Goal: Information Seeking & Learning: Learn about a topic

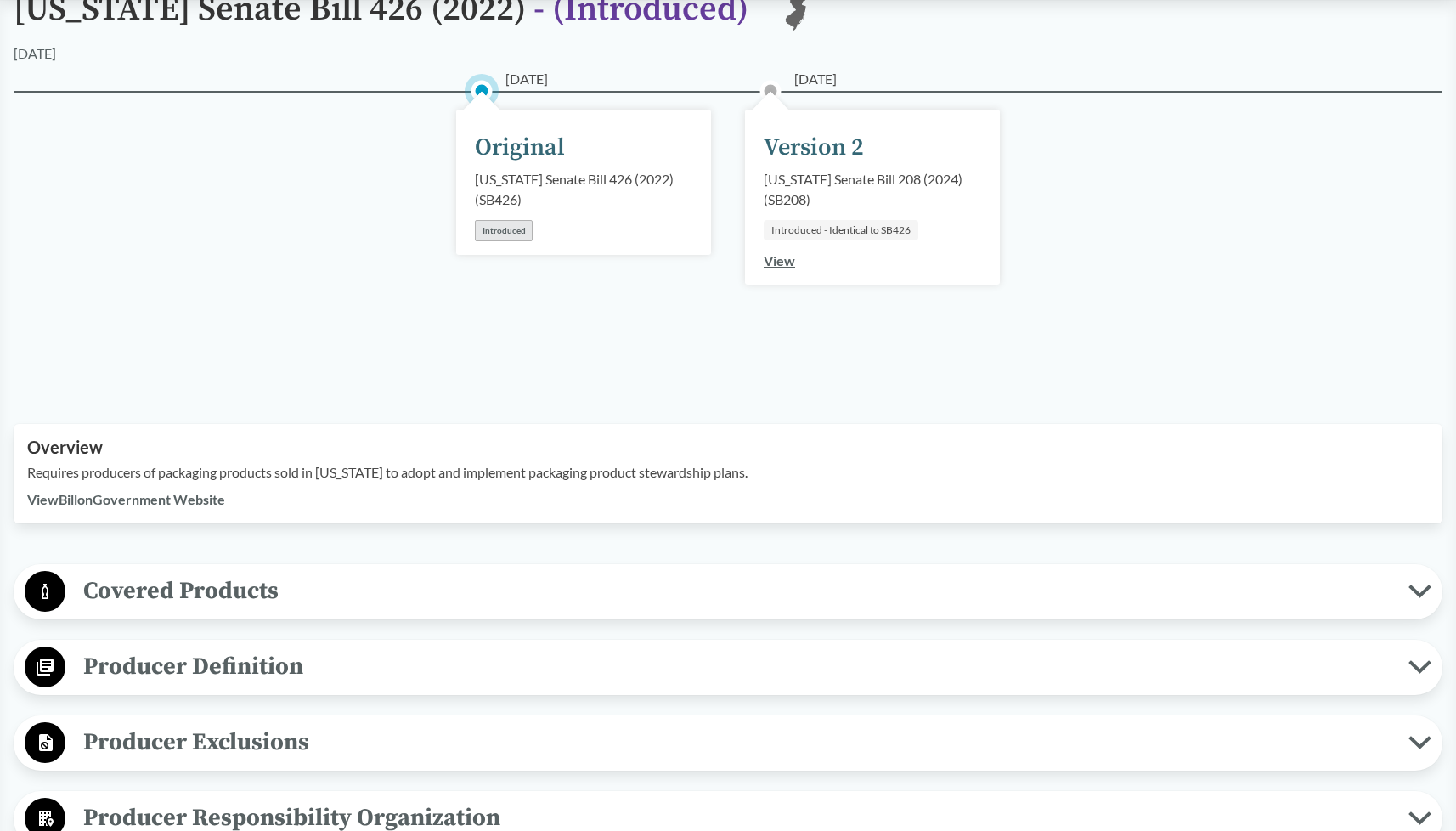
scroll to position [255, 0]
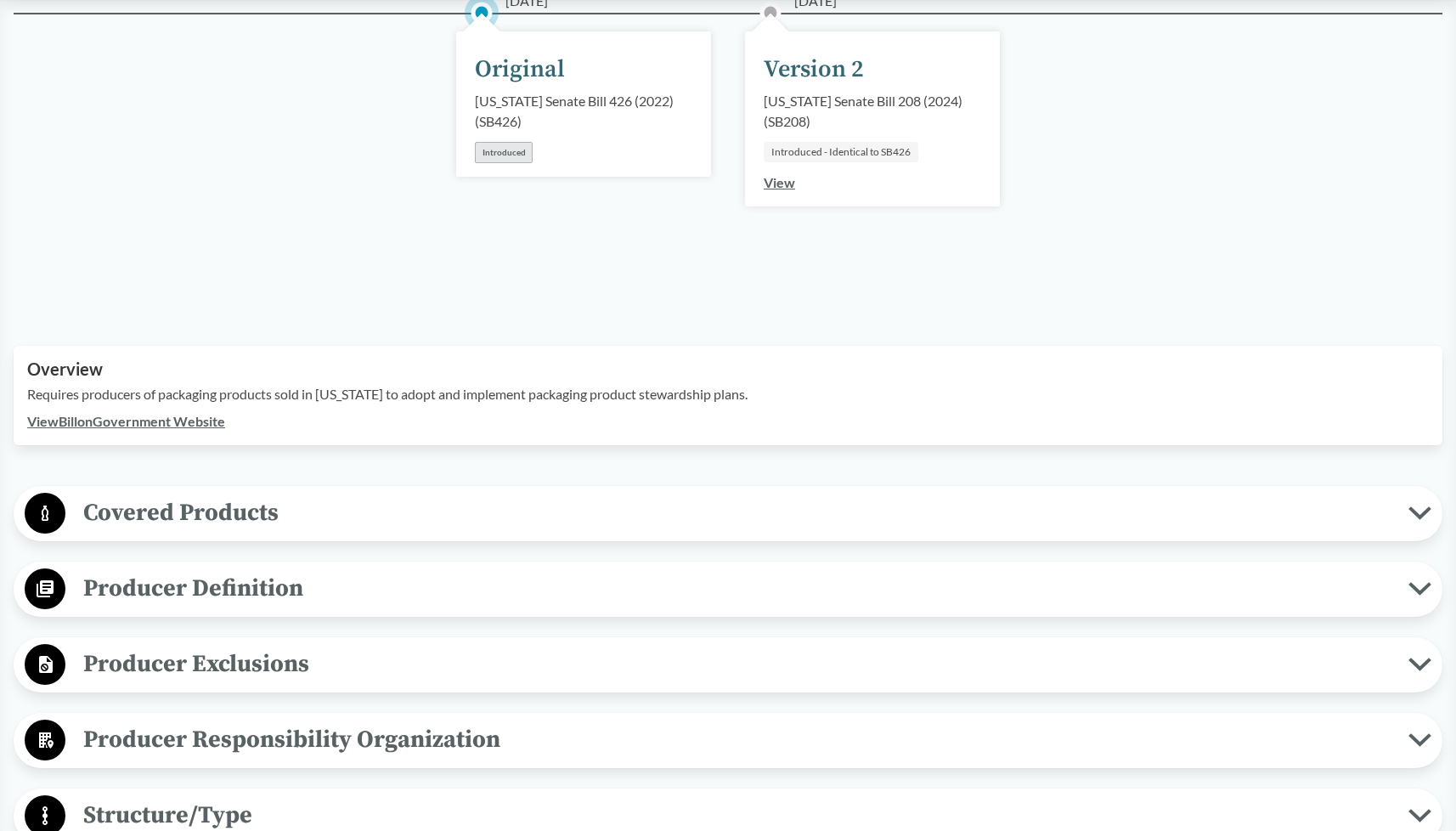
click at [770, 512] on span "Covered Products" at bounding box center [737, 513] width 1343 height 39
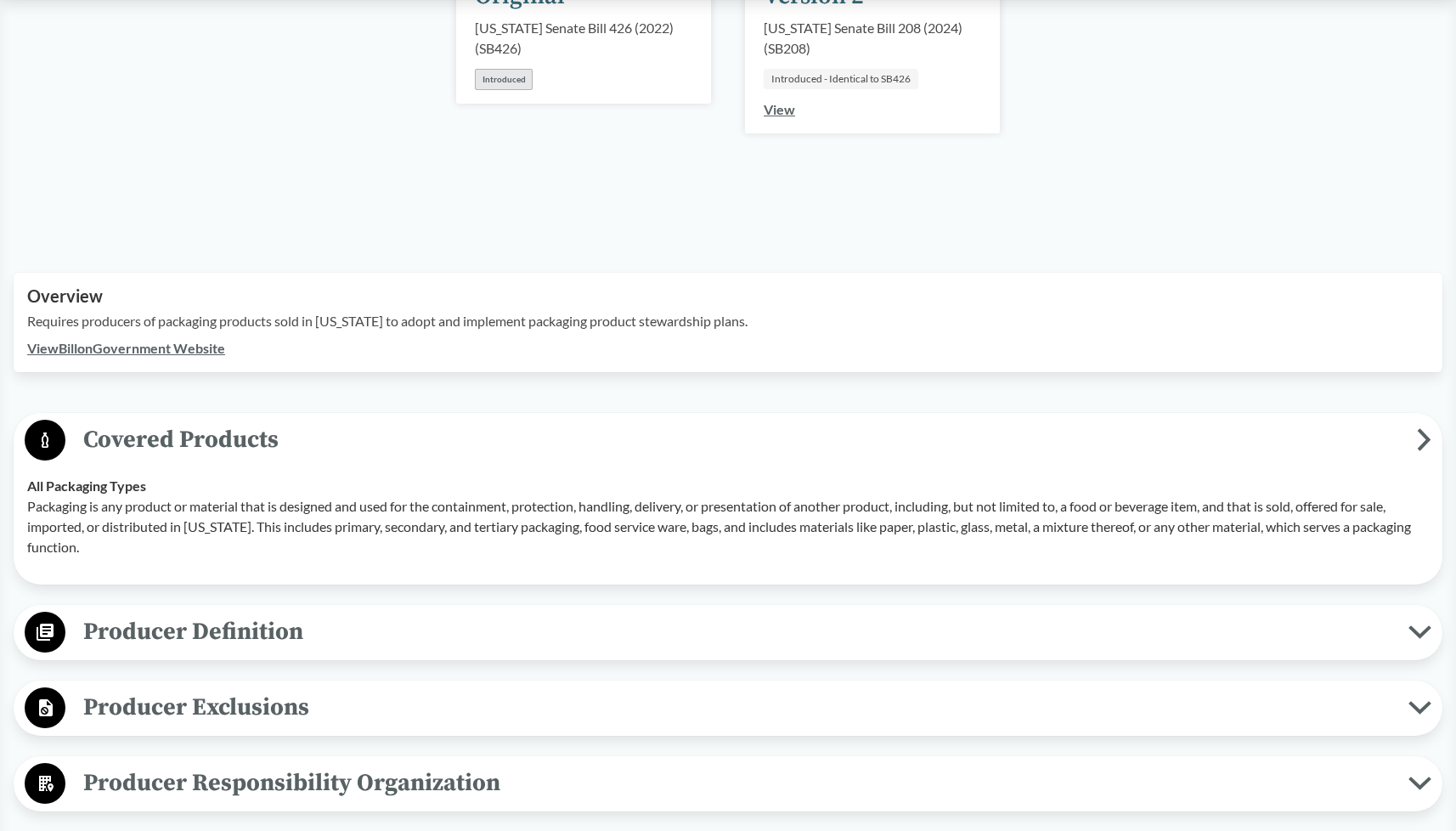
scroll to position [510, 0]
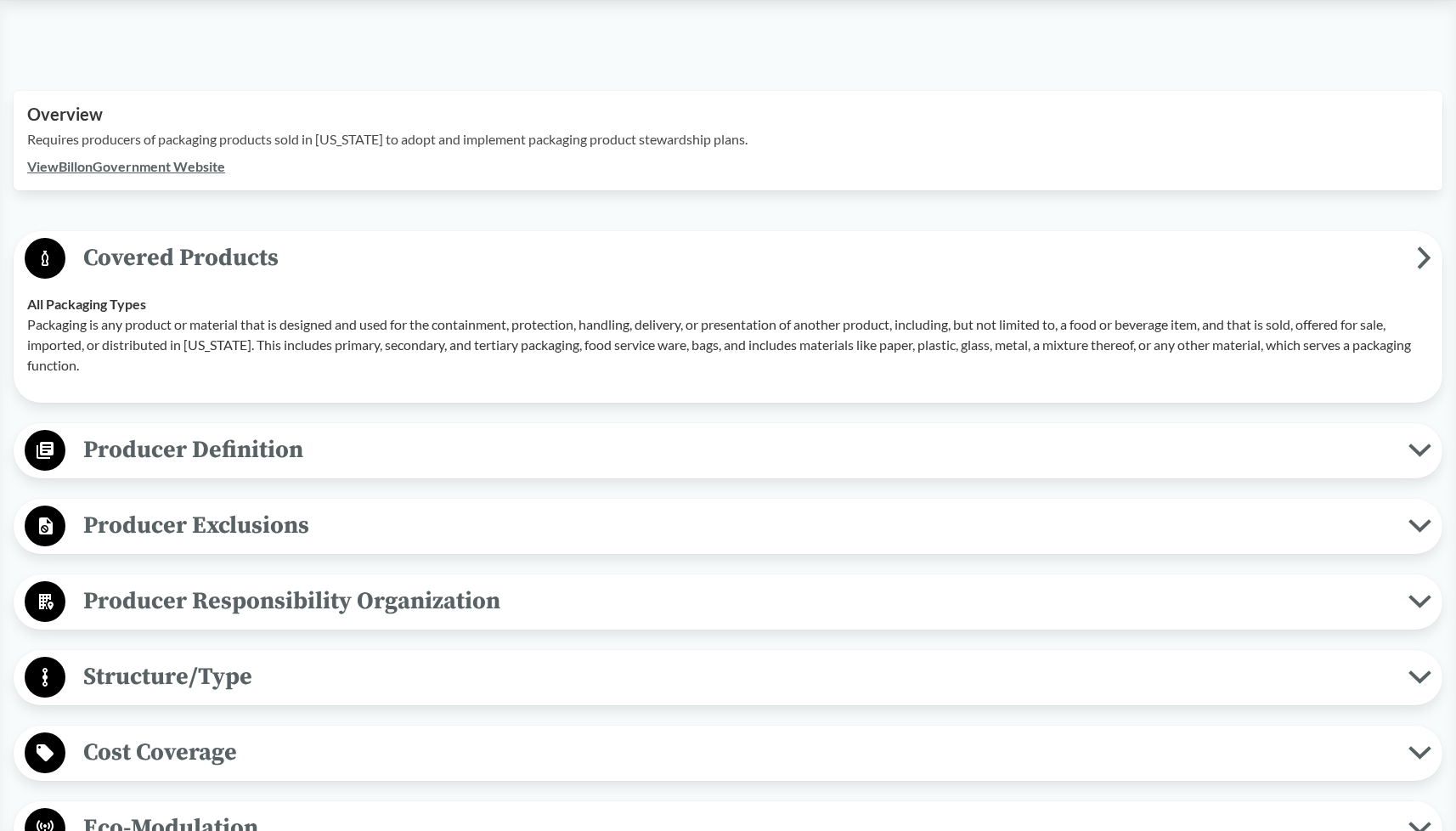
click at [311, 459] on span "Producer Definition" at bounding box center [737, 449] width 1343 height 39
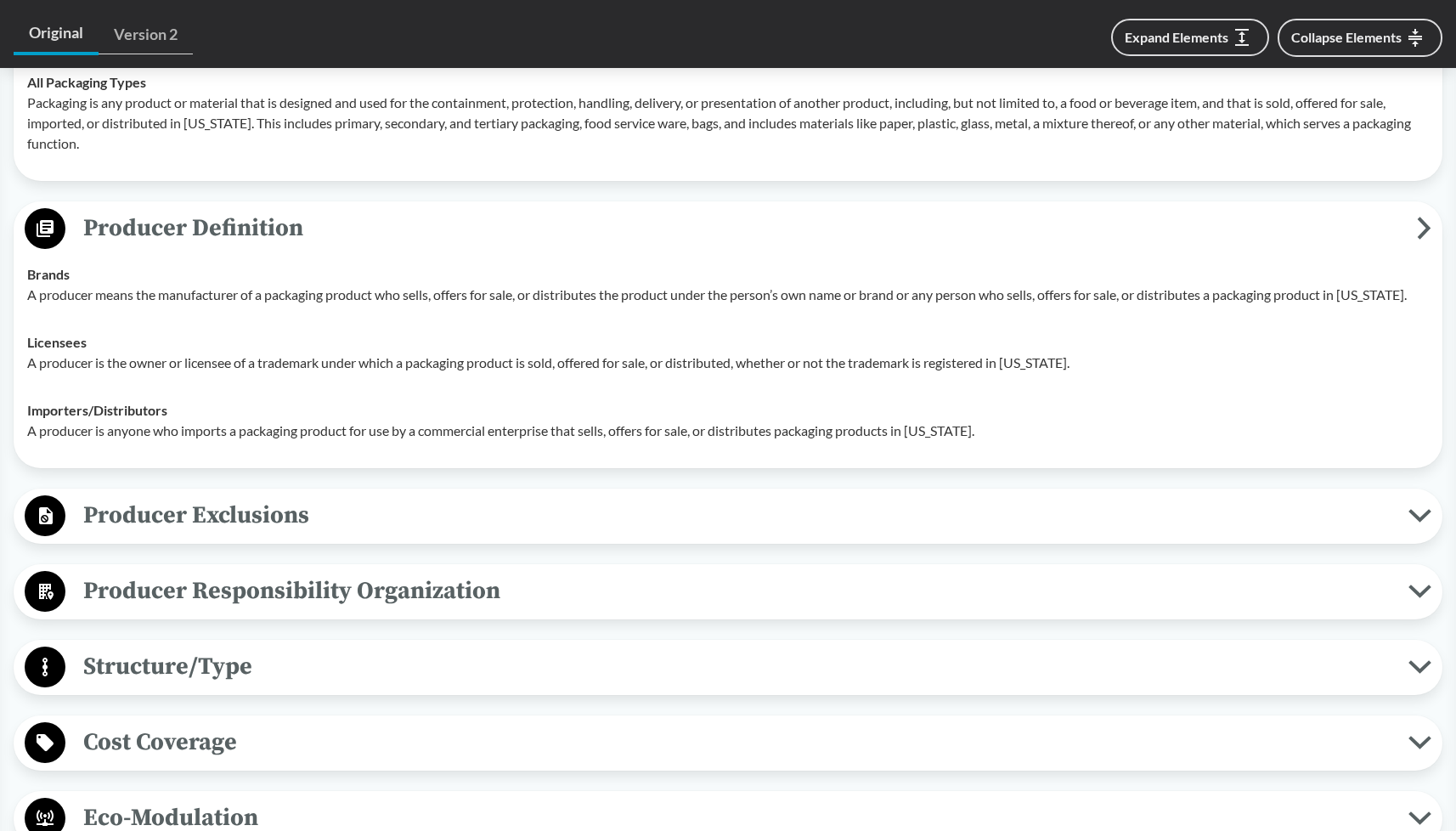
scroll to position [765, 0]
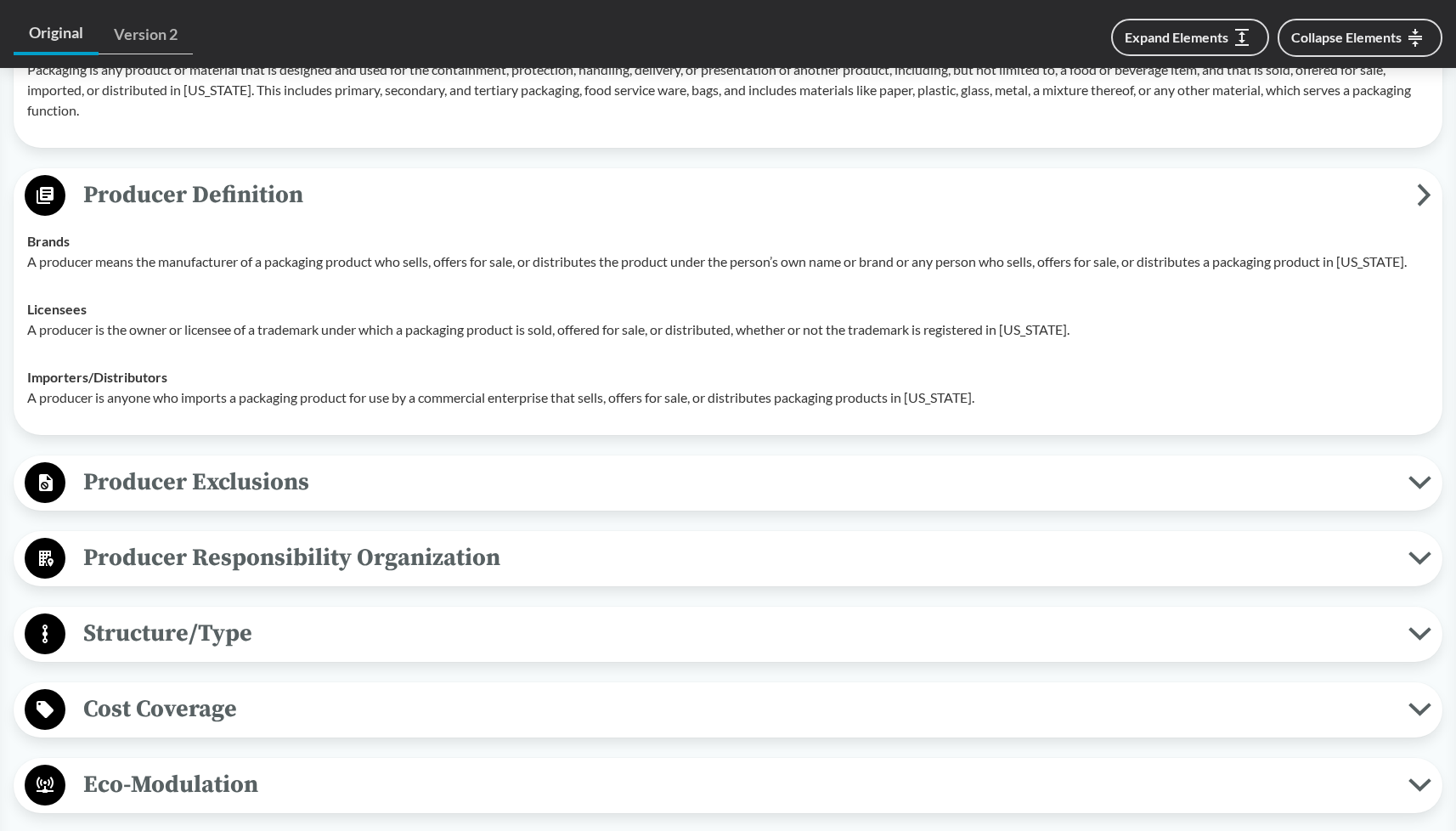
click at [412, 500] on span "Producer Exclusions" at bounding box center [737, 482] width 1343 height 39
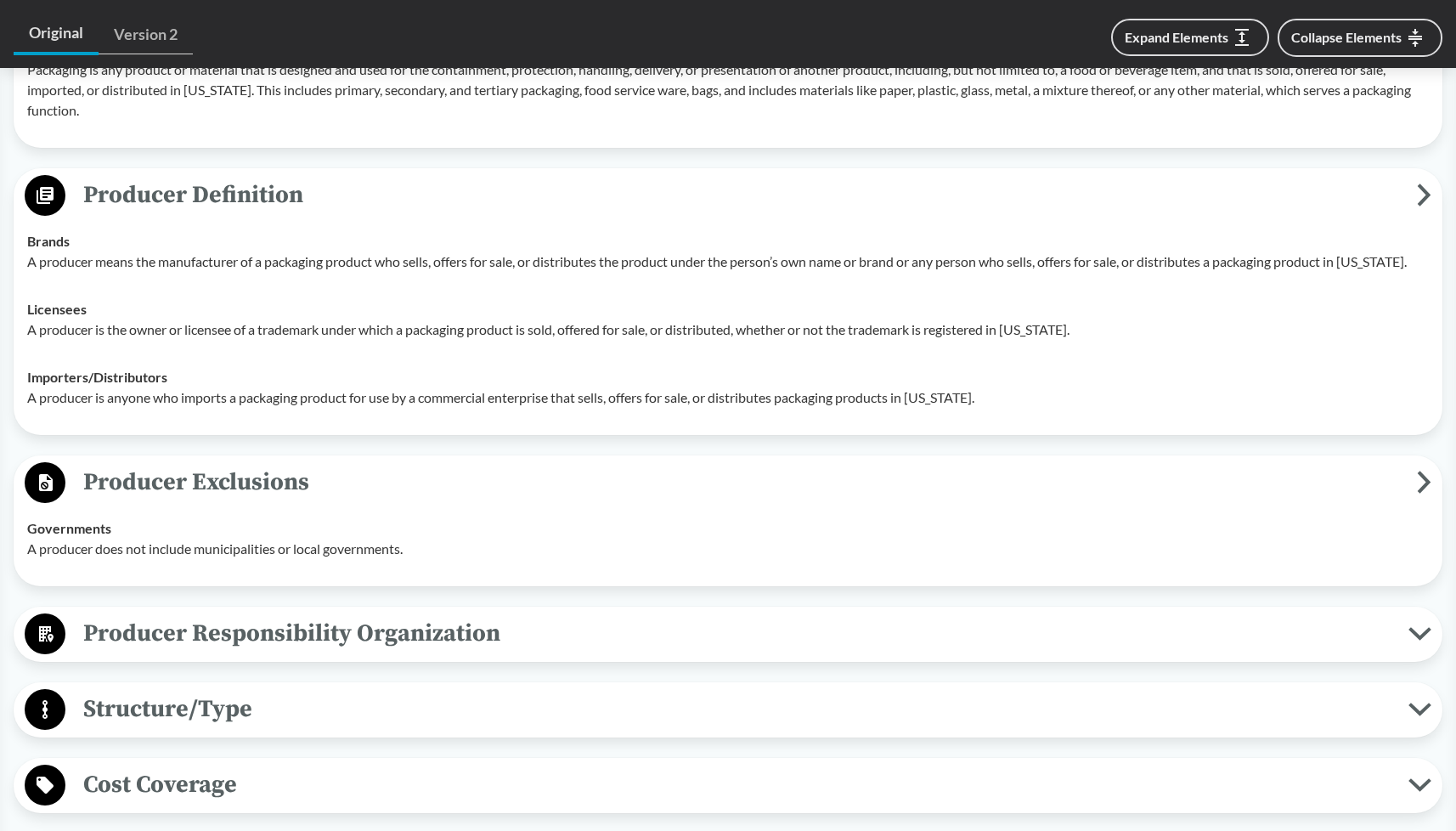
click at [567, 646] on span "Producer Responsibility Organization" at bounding box center [737, 633] width 1343 height 39
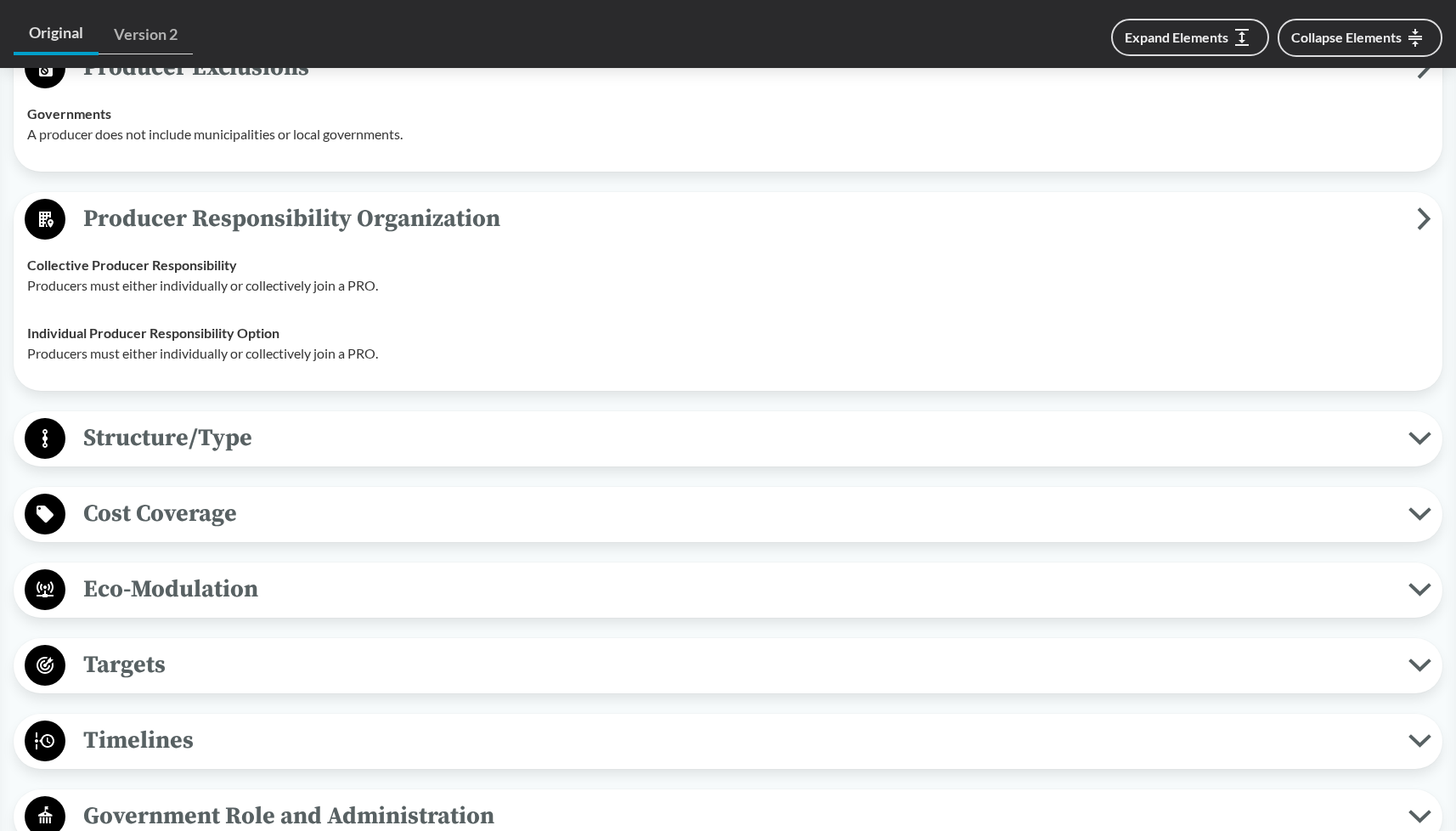
scroll to position [1189, 0]
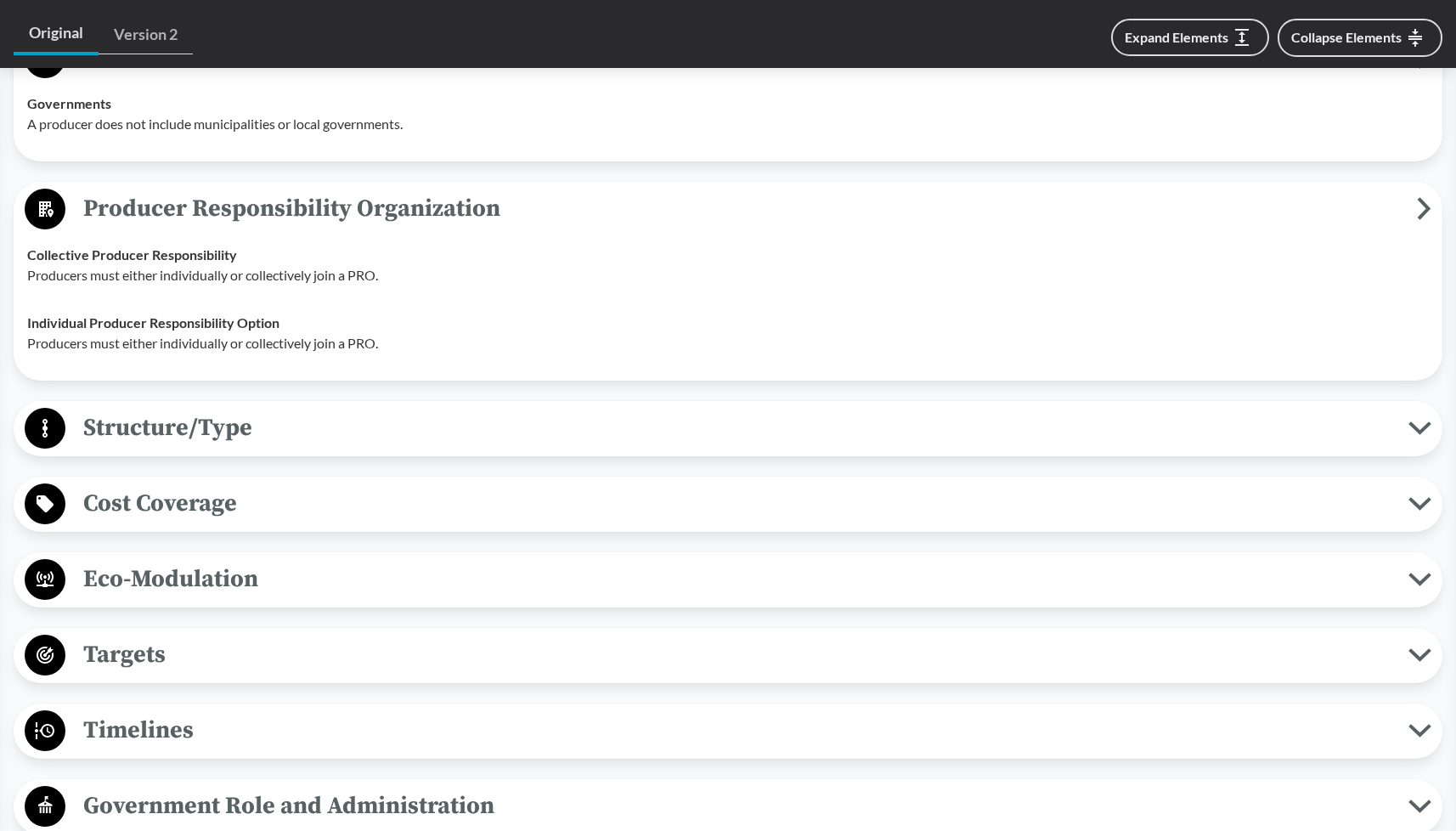
click at [612, 446] on span "Structure/Type" at bounding box center [737, 427] width 1343 height 39
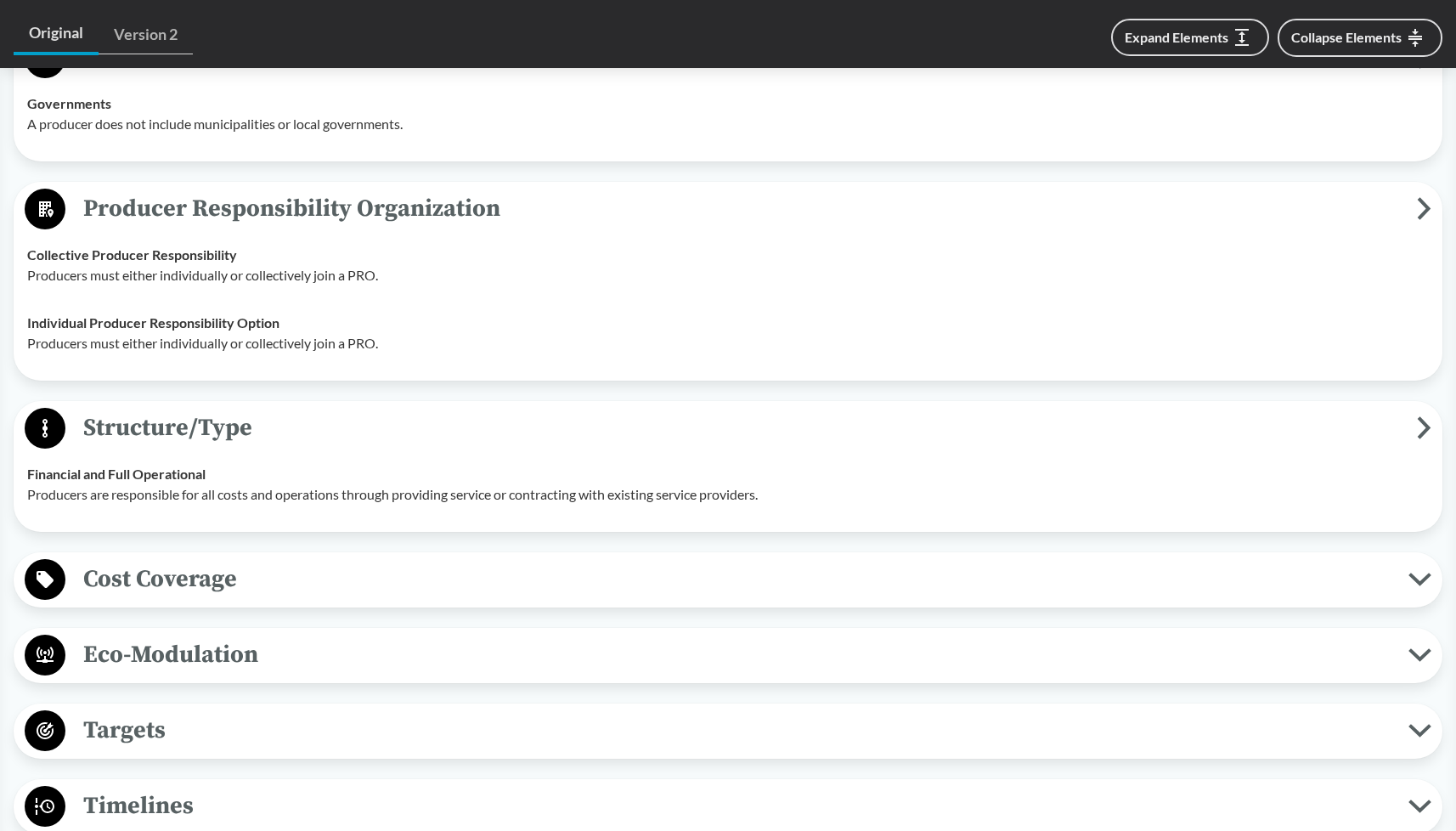
click at [640, 597] on span "Cost Coverage" at bounding box center [737, 578] width 1343 height 39
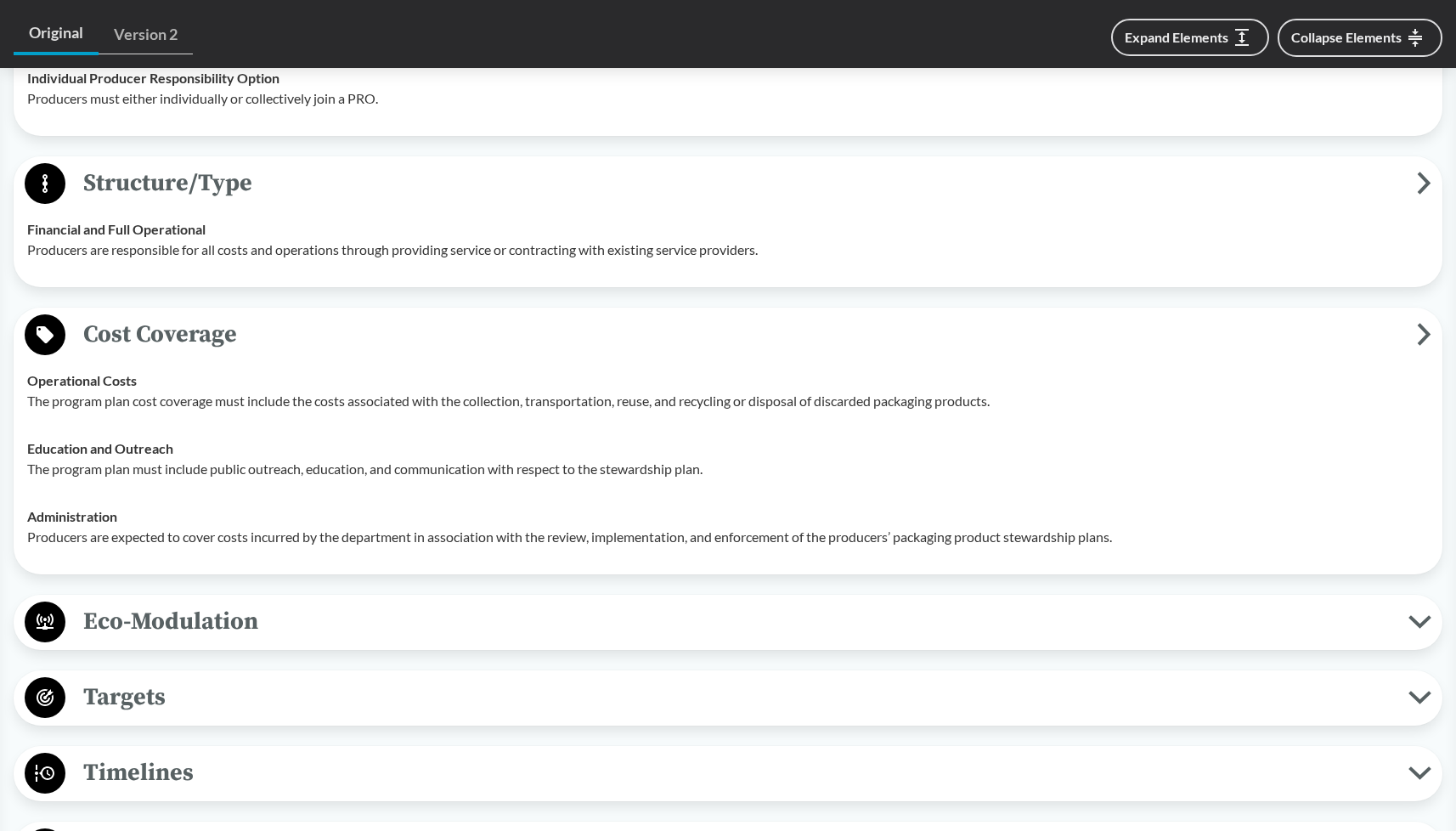
scroll to position [1444, 0]
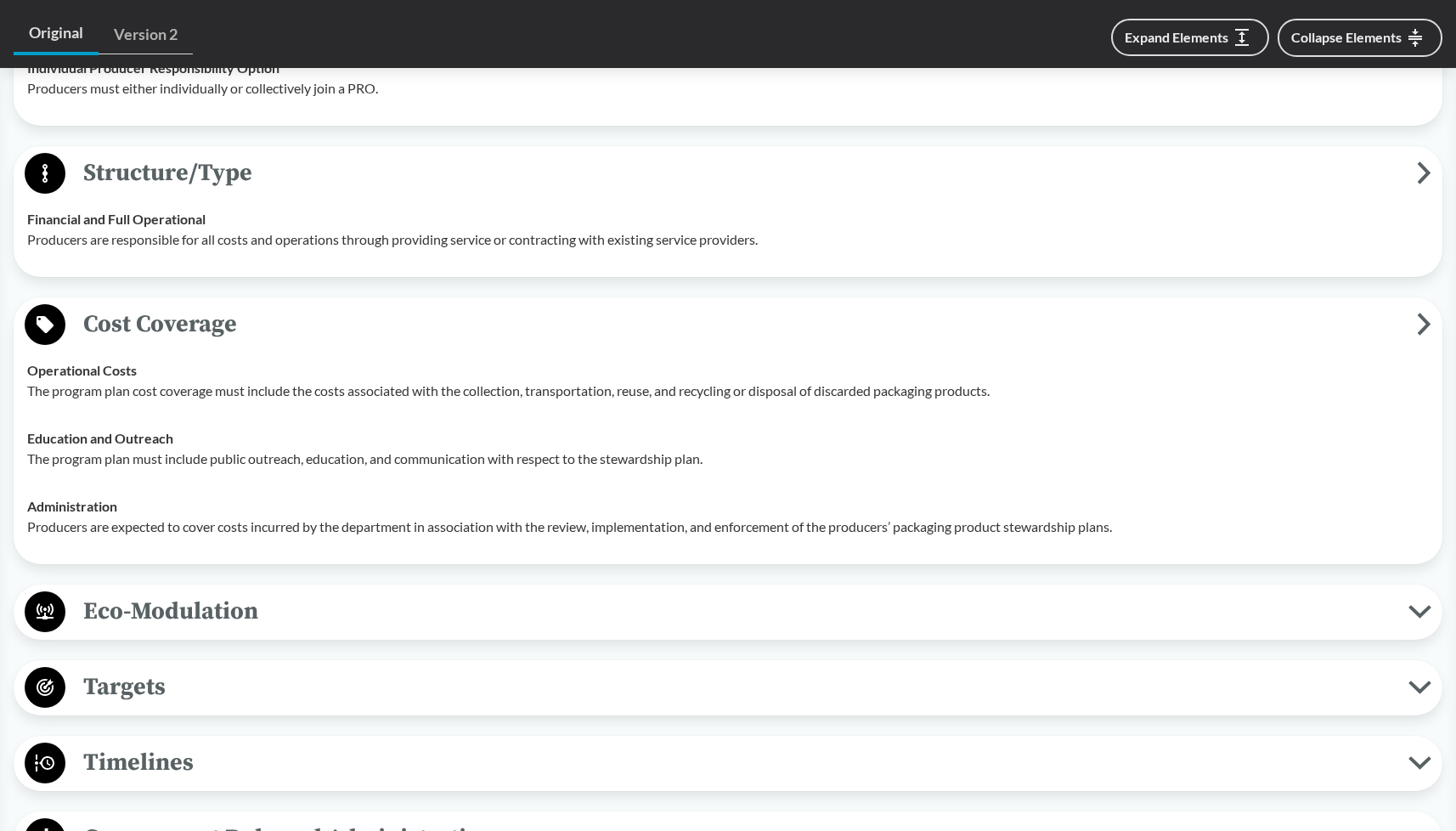
click at [615, 630] on span "Eco-Modulation" at bounding box center [737, 611] width 1343 height 39
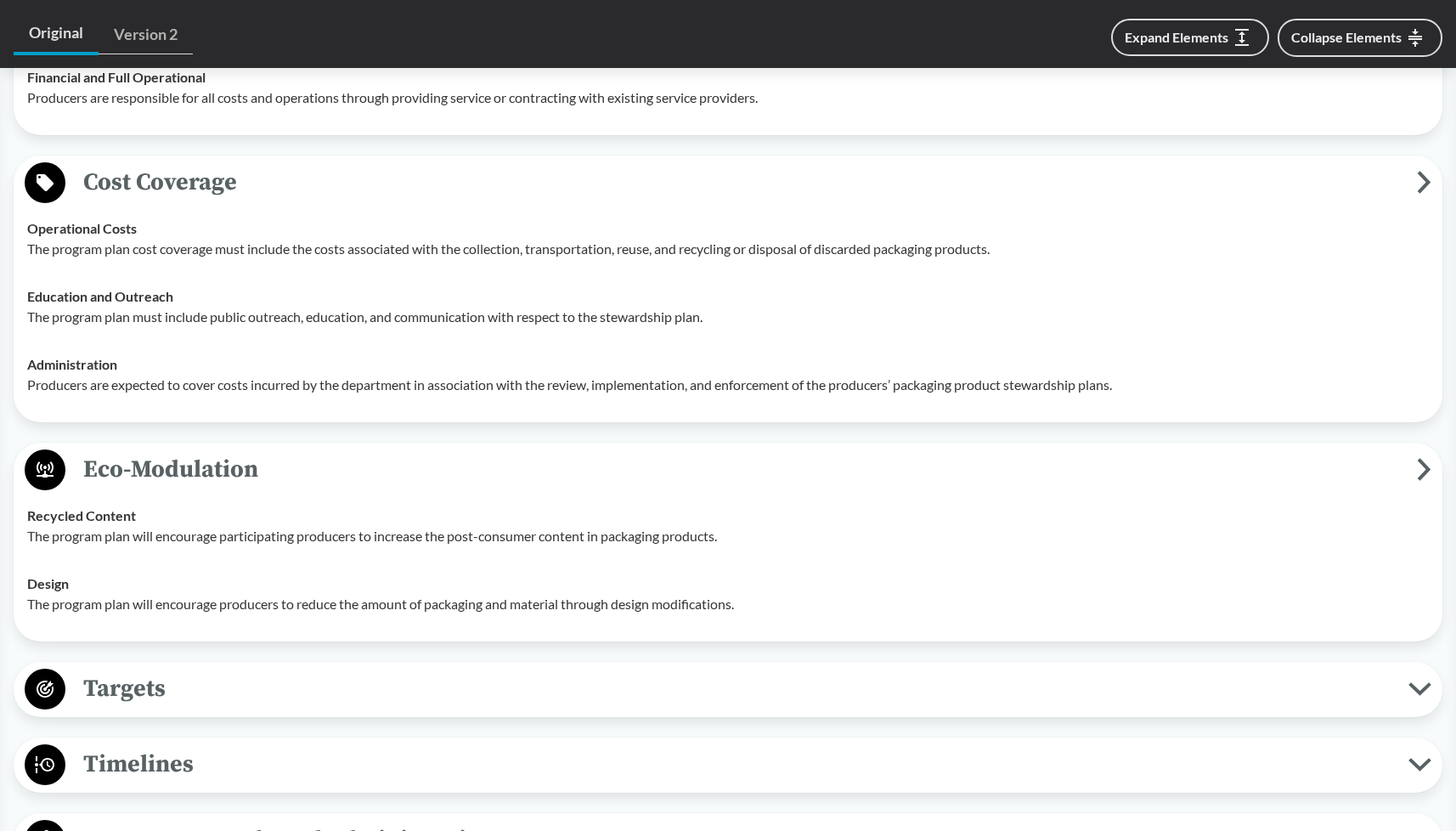
scroll to position [1699, 0]
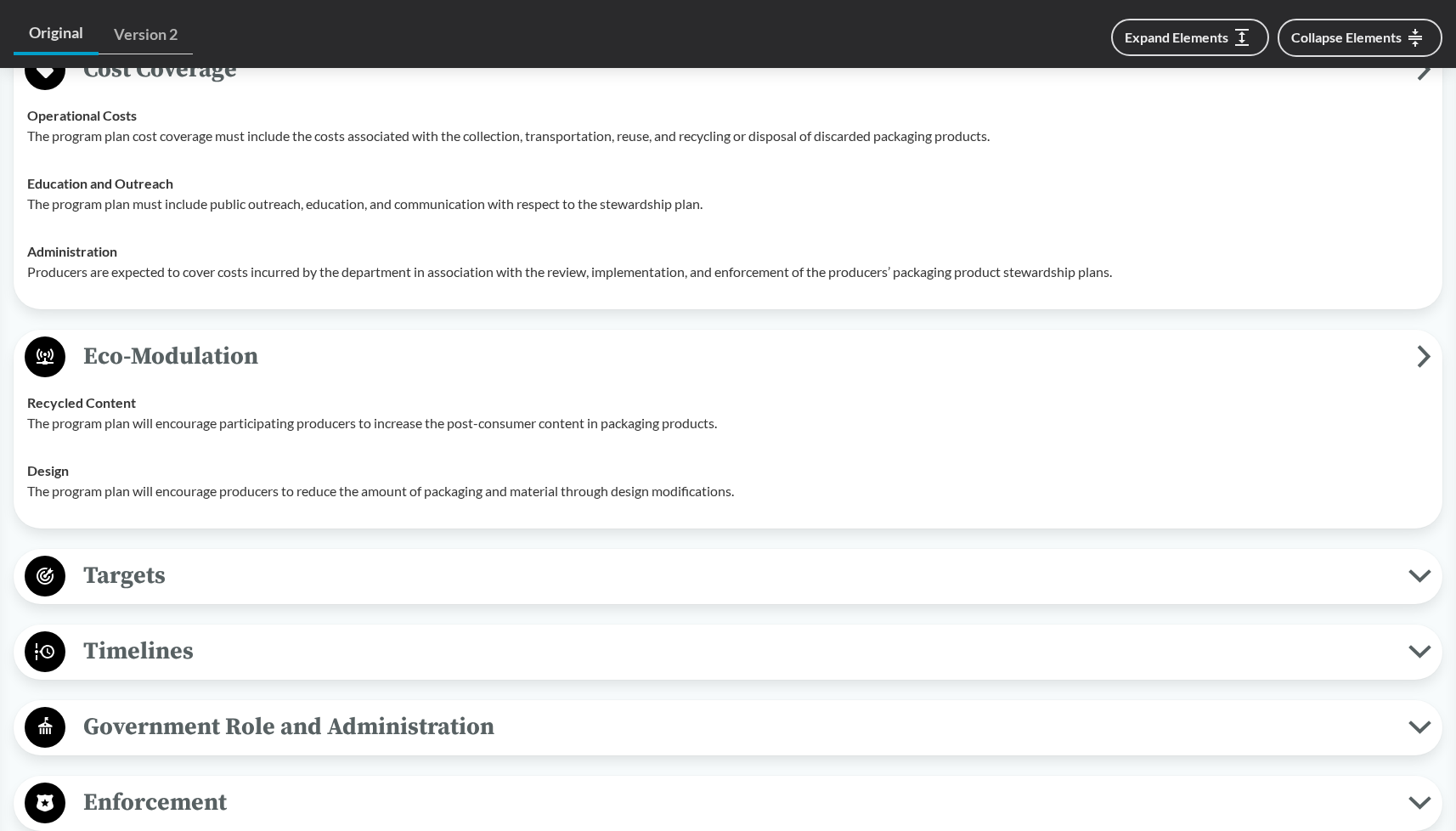
click at [617, 594] on span "Targets" at bounding box center [737, 575] width 1343 height 39
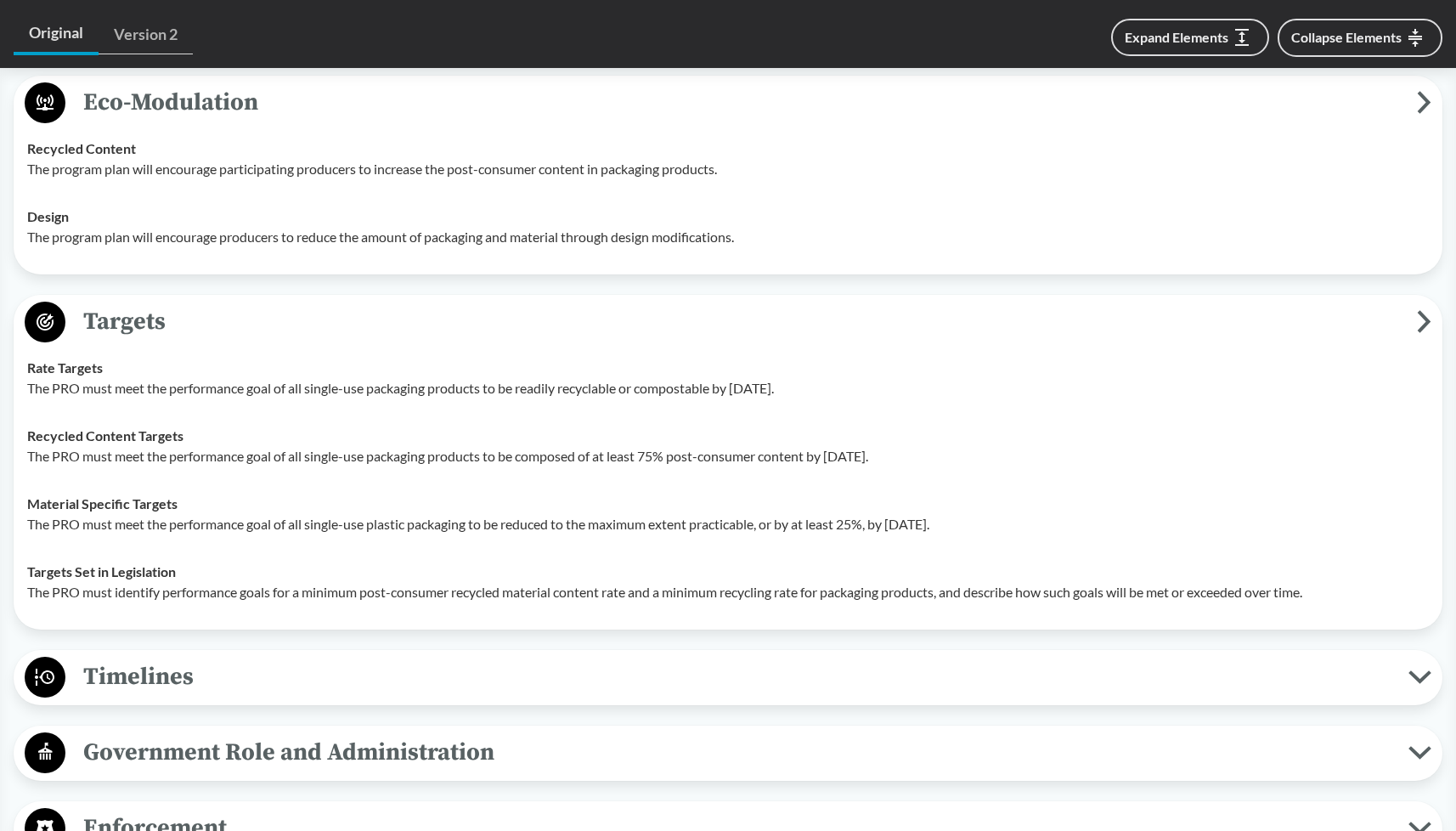
scroll to position [1954, 0]
click at [626, 695] on span "Timelines" at bounding box center [737, 675] width 1343 height 39
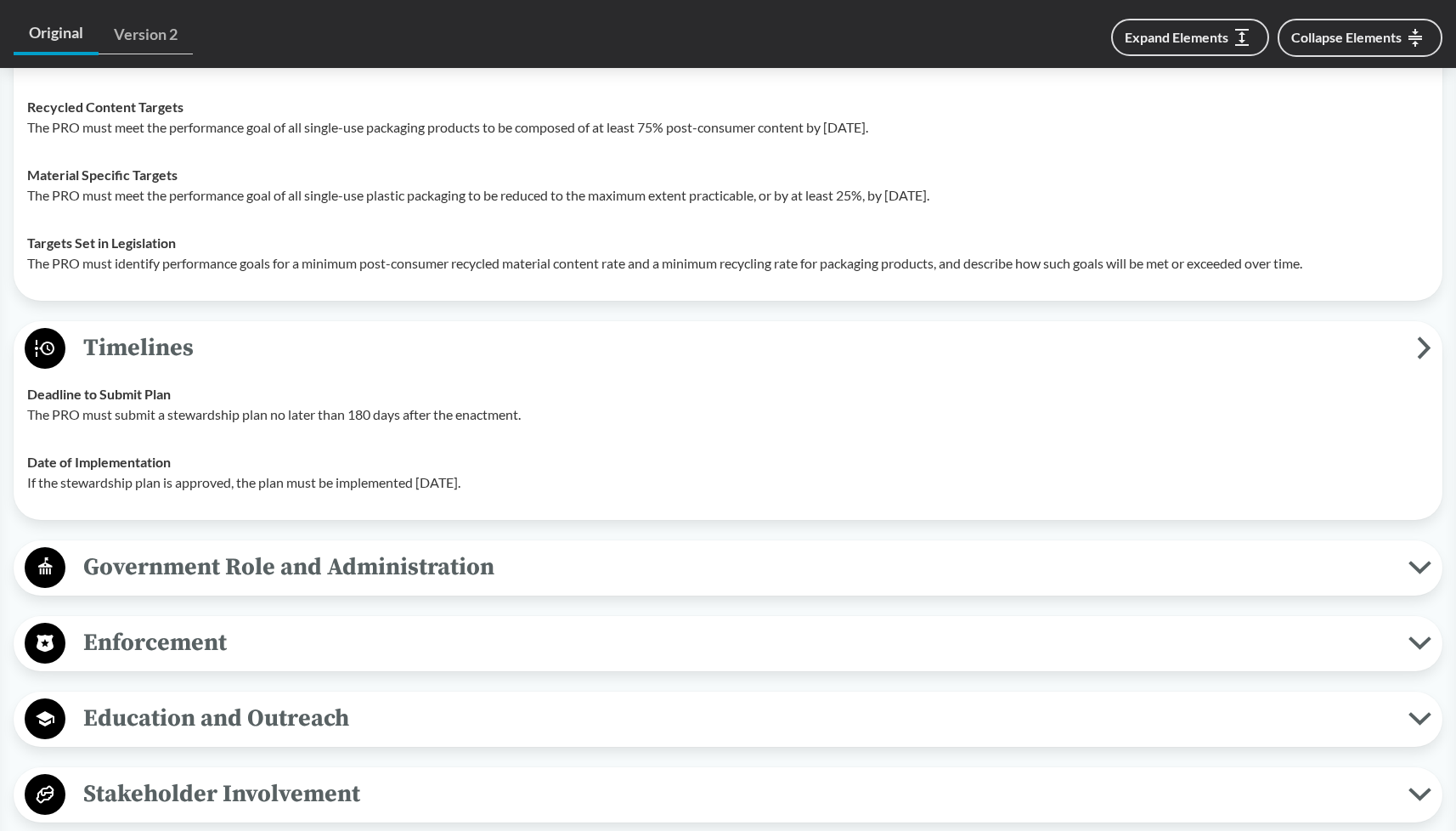
scroll to position [2293, 0]
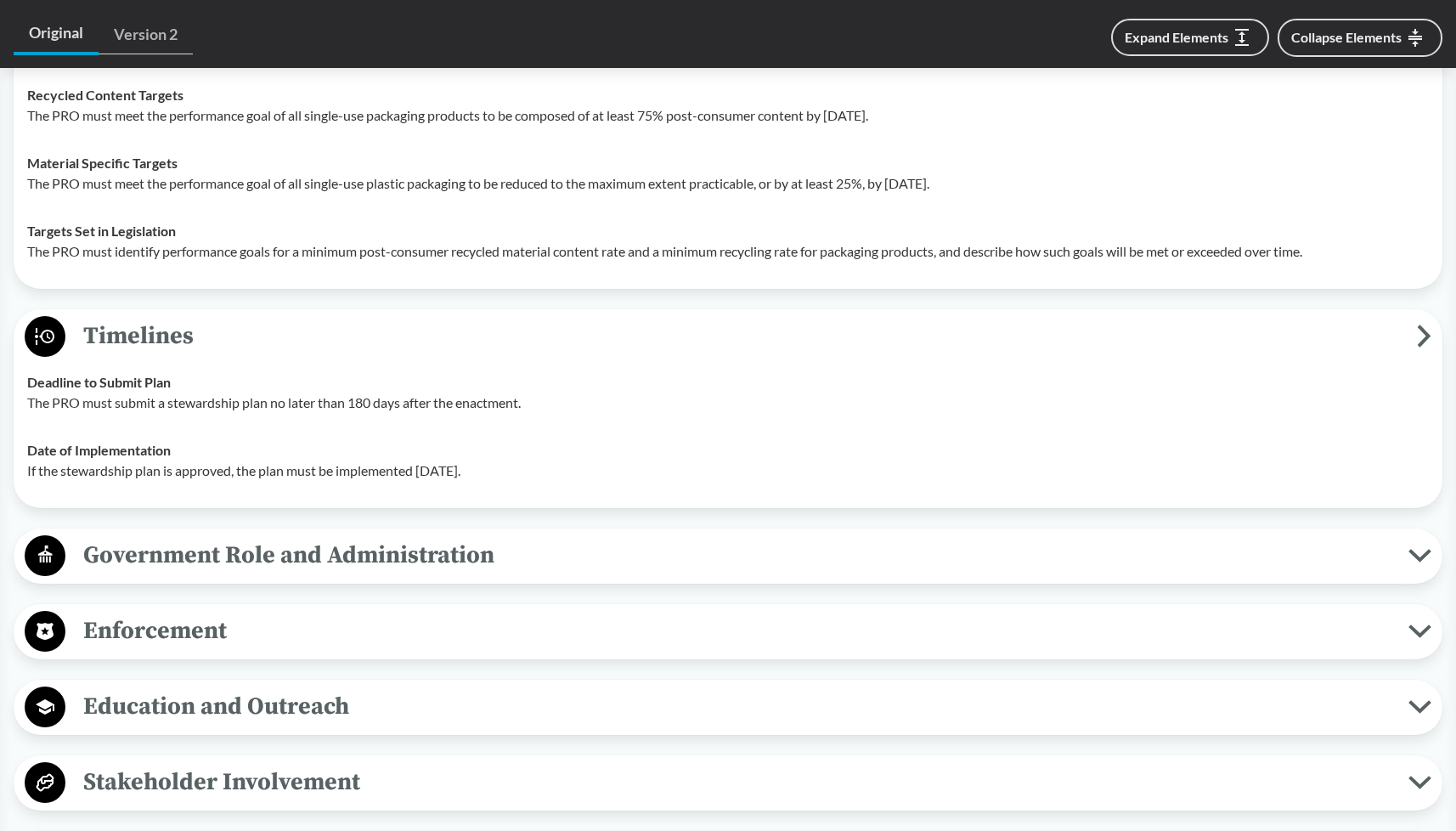
click at [638, 574] on span "Government Role and Administration" at bounding box center [737, 554] width 1343 height 39
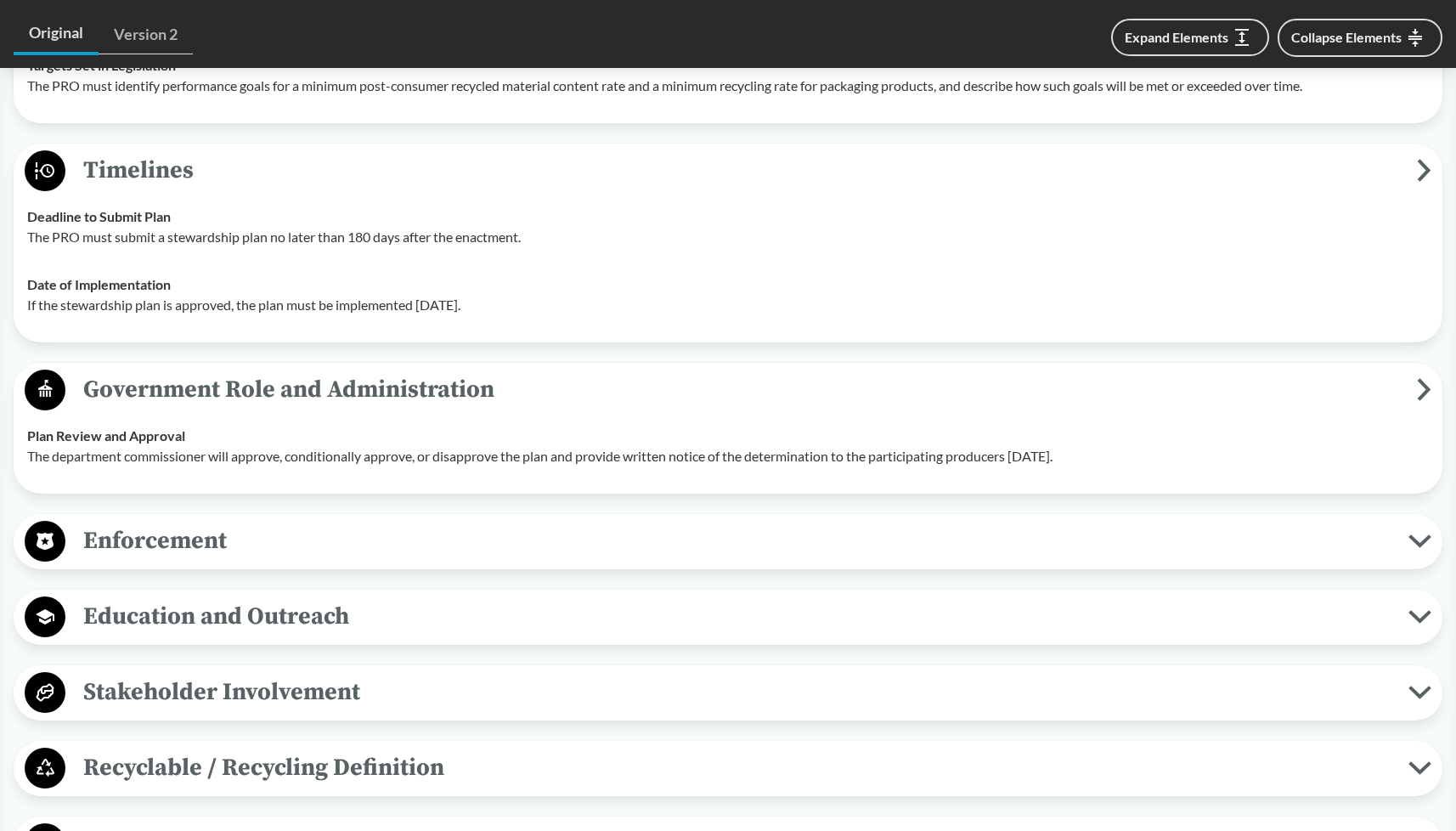
scroll to position [2462, 0]
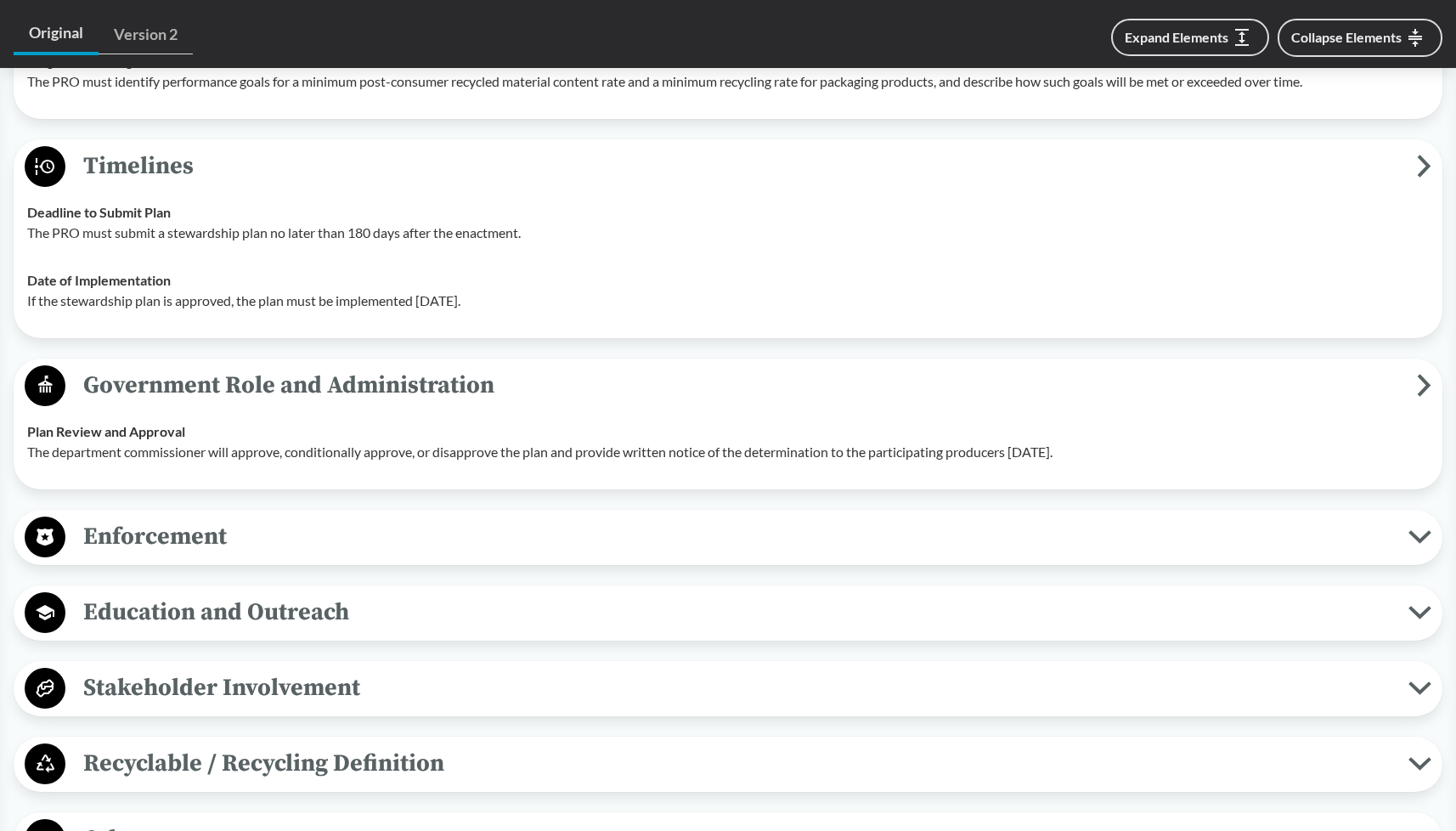
click at [640, 555] on span "Enforcement" at bounding box center [737, 536] width 1343 height 39
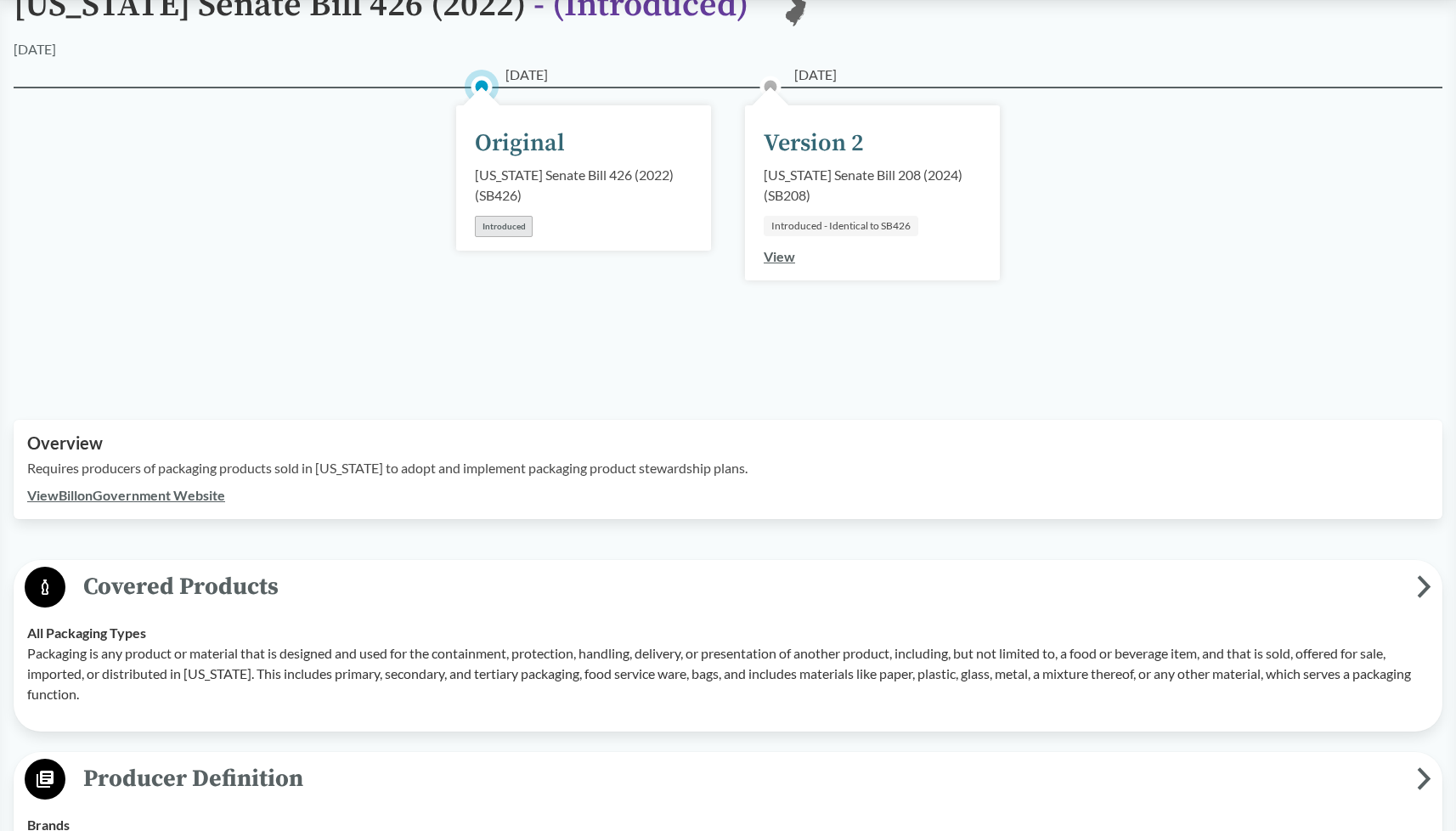
scroll to position [0, 0]
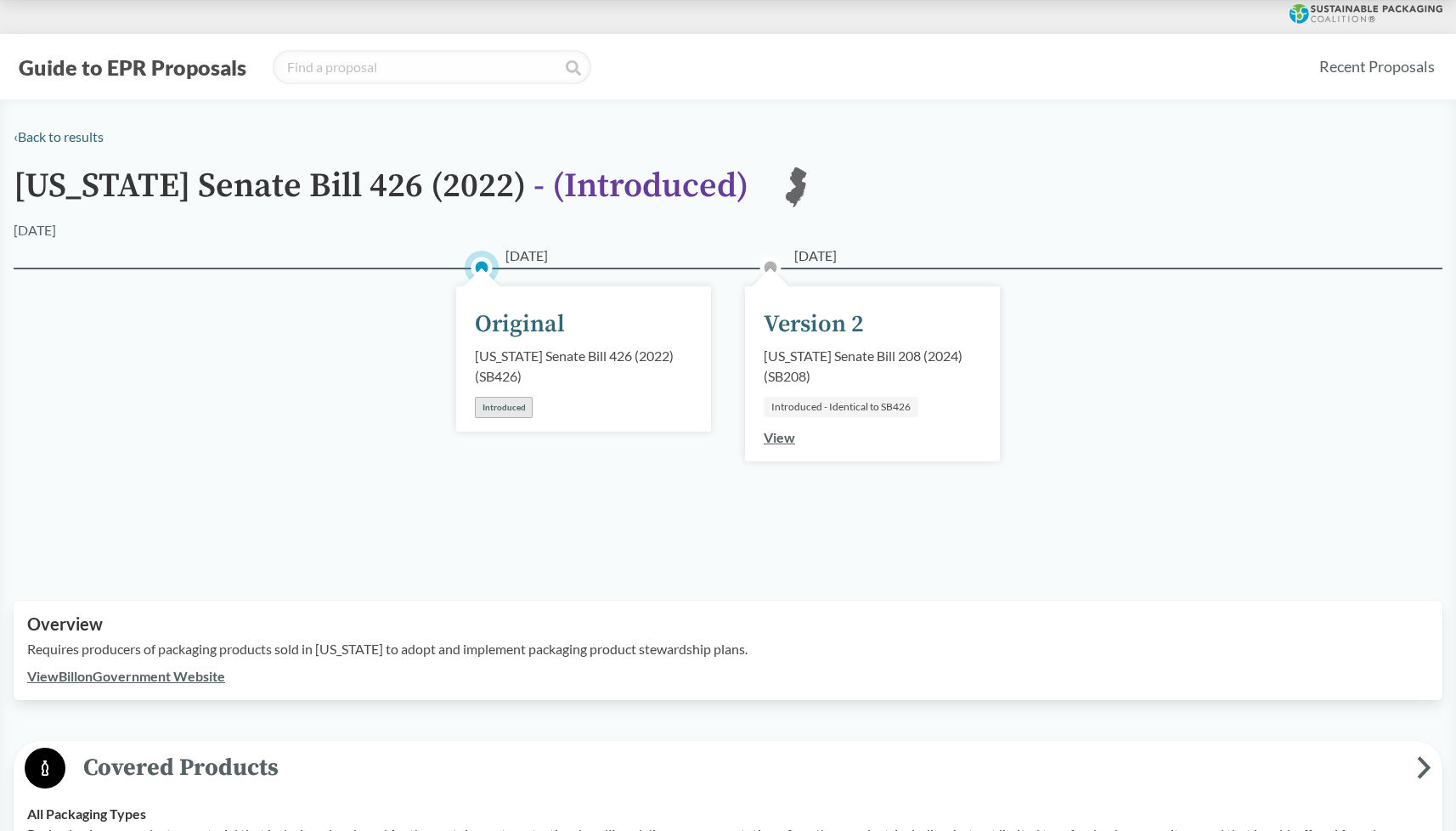
click at [859, 318] on div "Version 2" at bounding box center [813, 324] width 100 height 36
click at [810, 330] on div "Version 2" at bounding box center [813, 324] width 100 height 36
click at [781, 434] on link "View" at bounding box center [780, 436] width 32 height 16
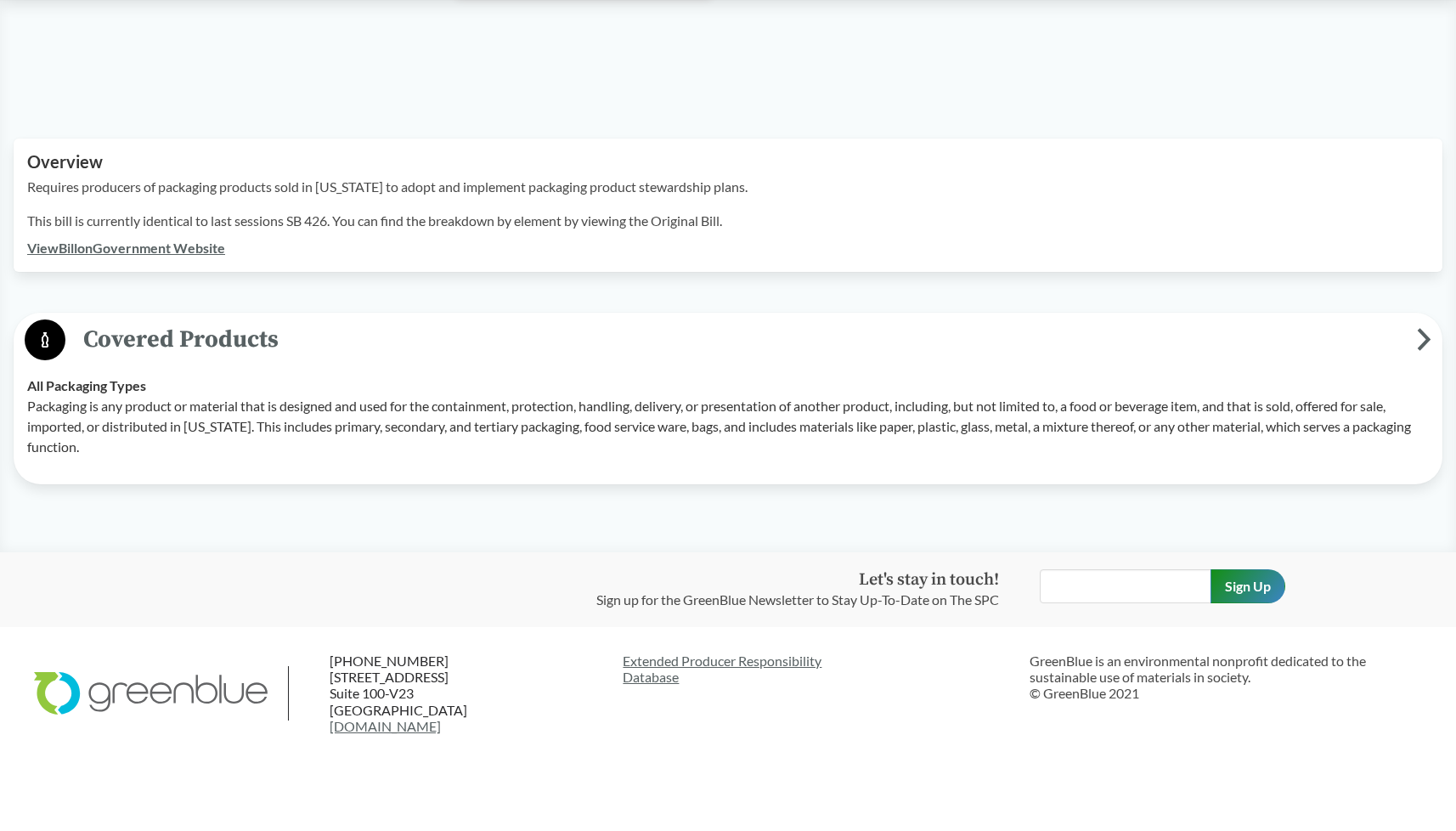
scroll to position [481, 0]
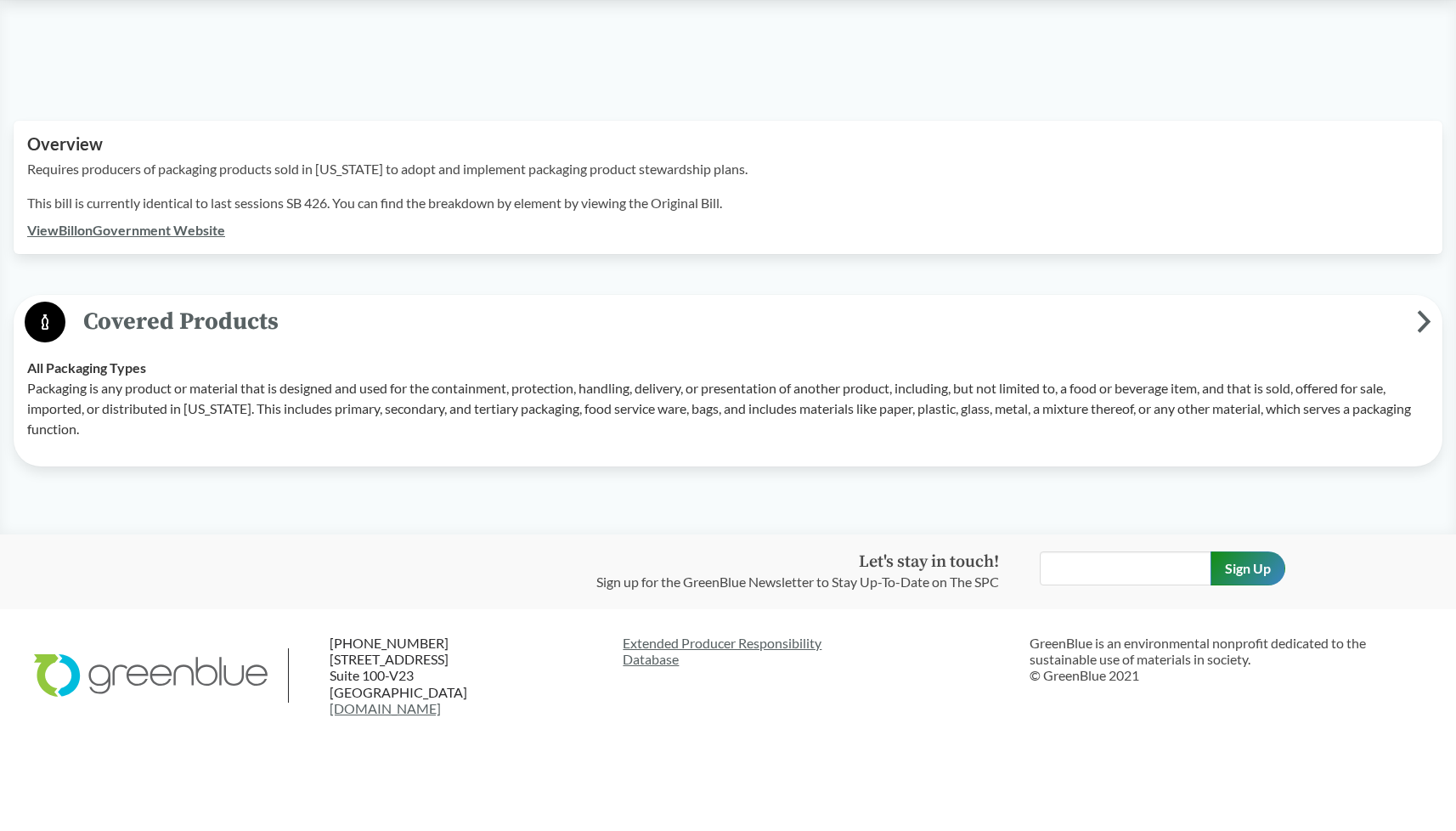
click at [1422, 328] on icon at bounding box center [1424, 321] width 9 height 18
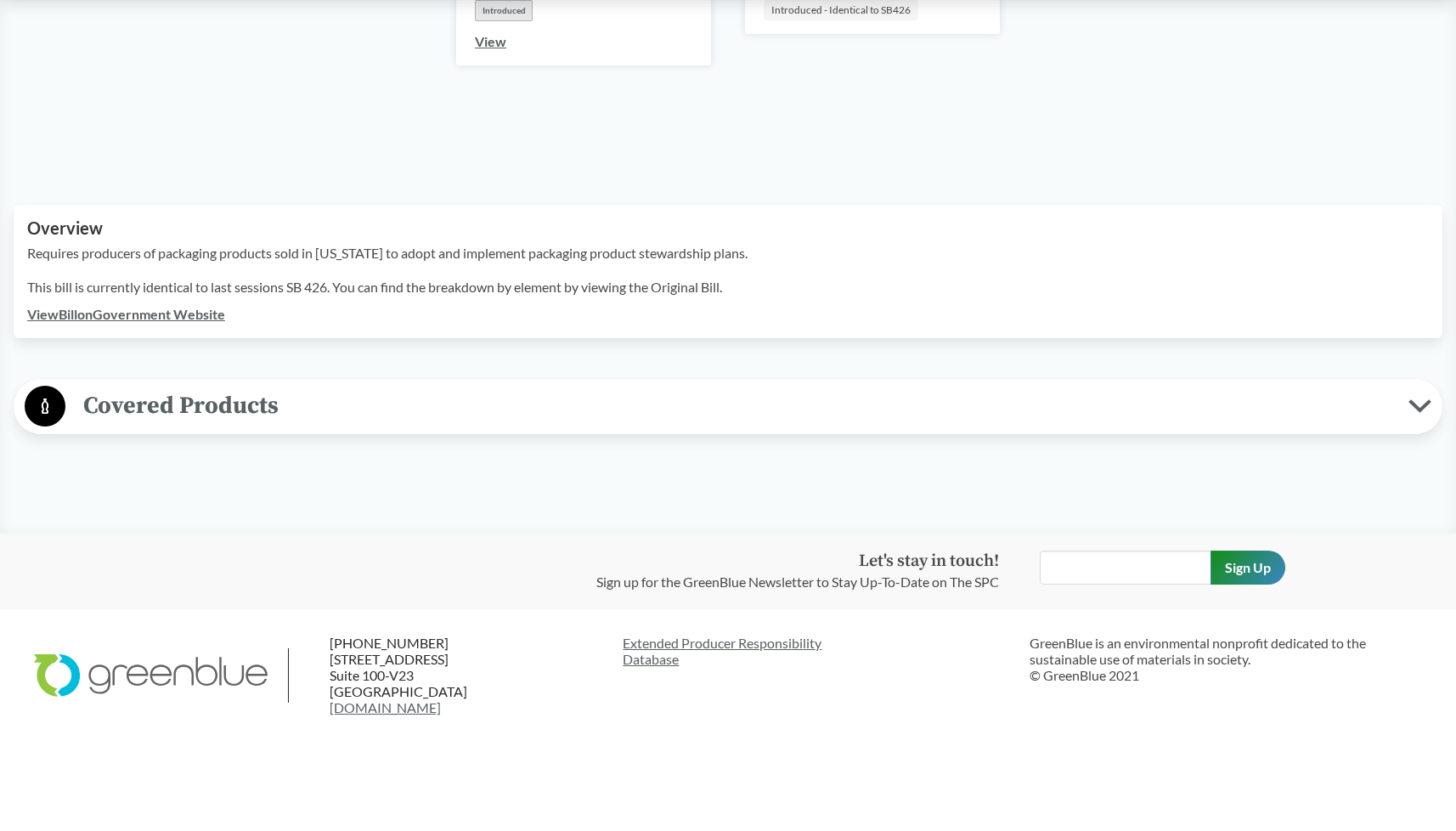
scroll to position [397, 0]
click at [1419, 402] on icon at bounding box center [1419, 406] width 23 height 14
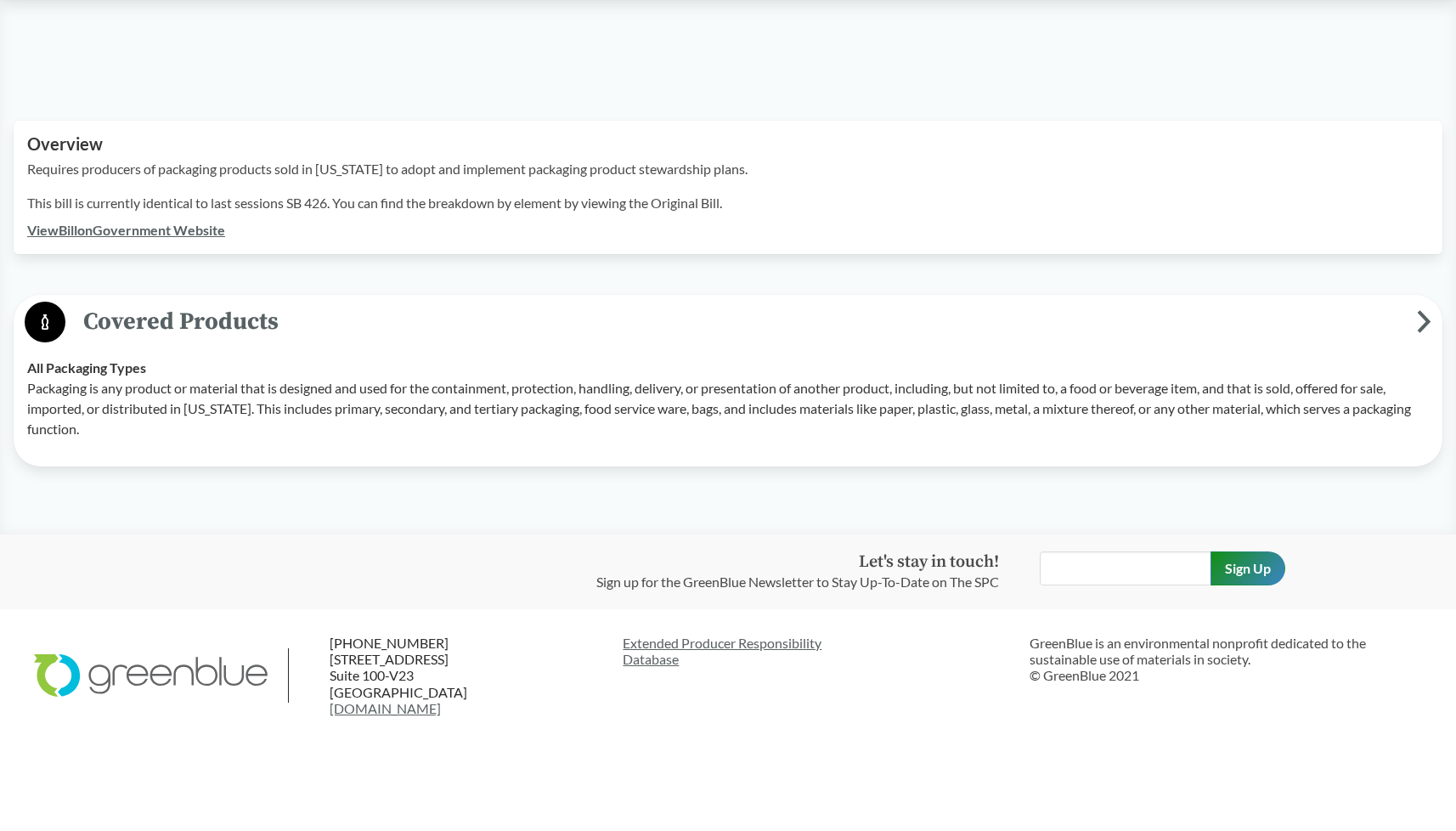
scroll to position [0, 0]
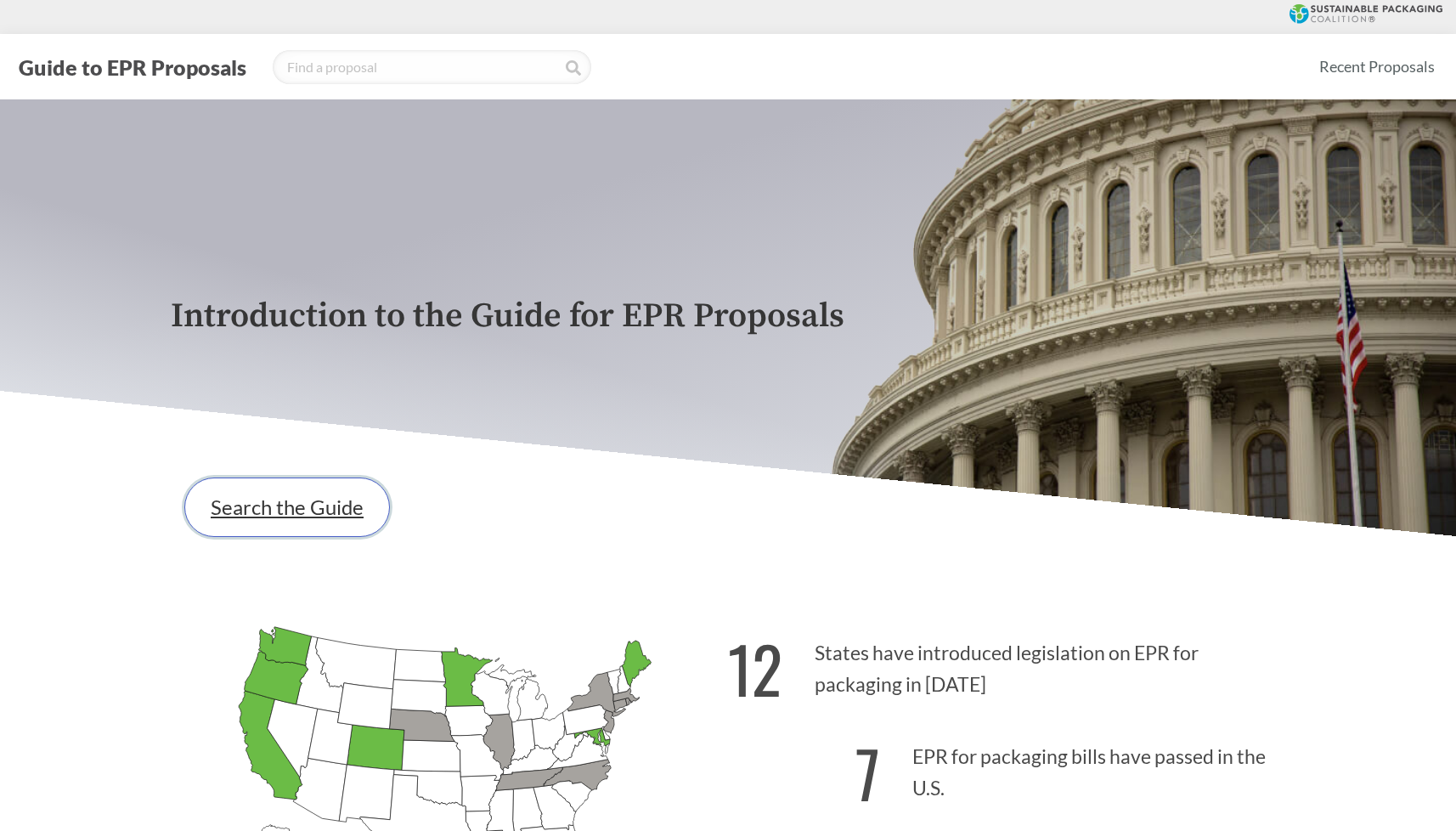
click at [303, 513] on link "Search the Guide" at bounding box center [287, 507] width 205 height 59
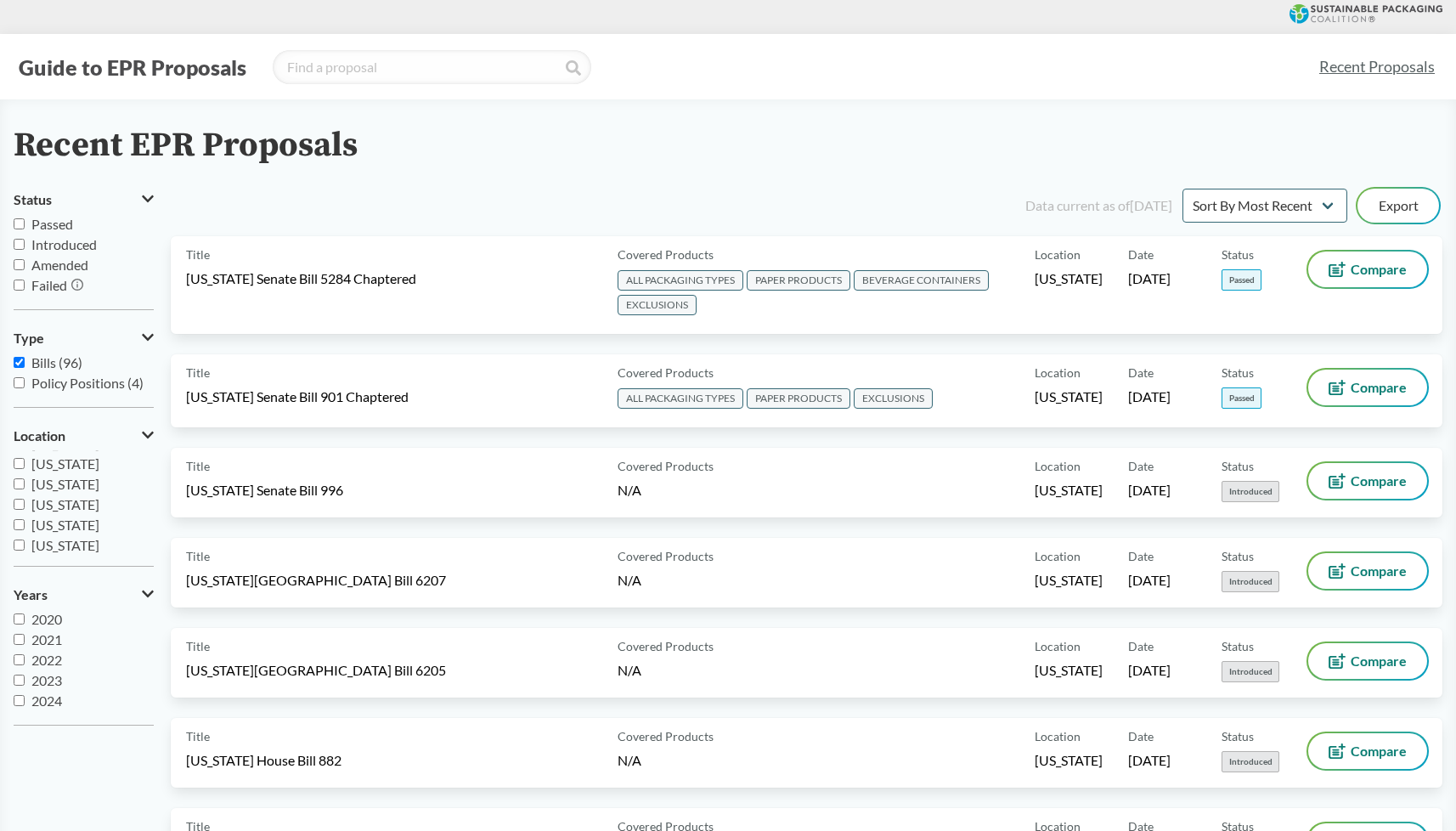
scroll to position [197, 0]
click at [19, 506] on input "[US_STATE]" at bounding box center [19, 507] width 11 height 11
checkbox input "true"
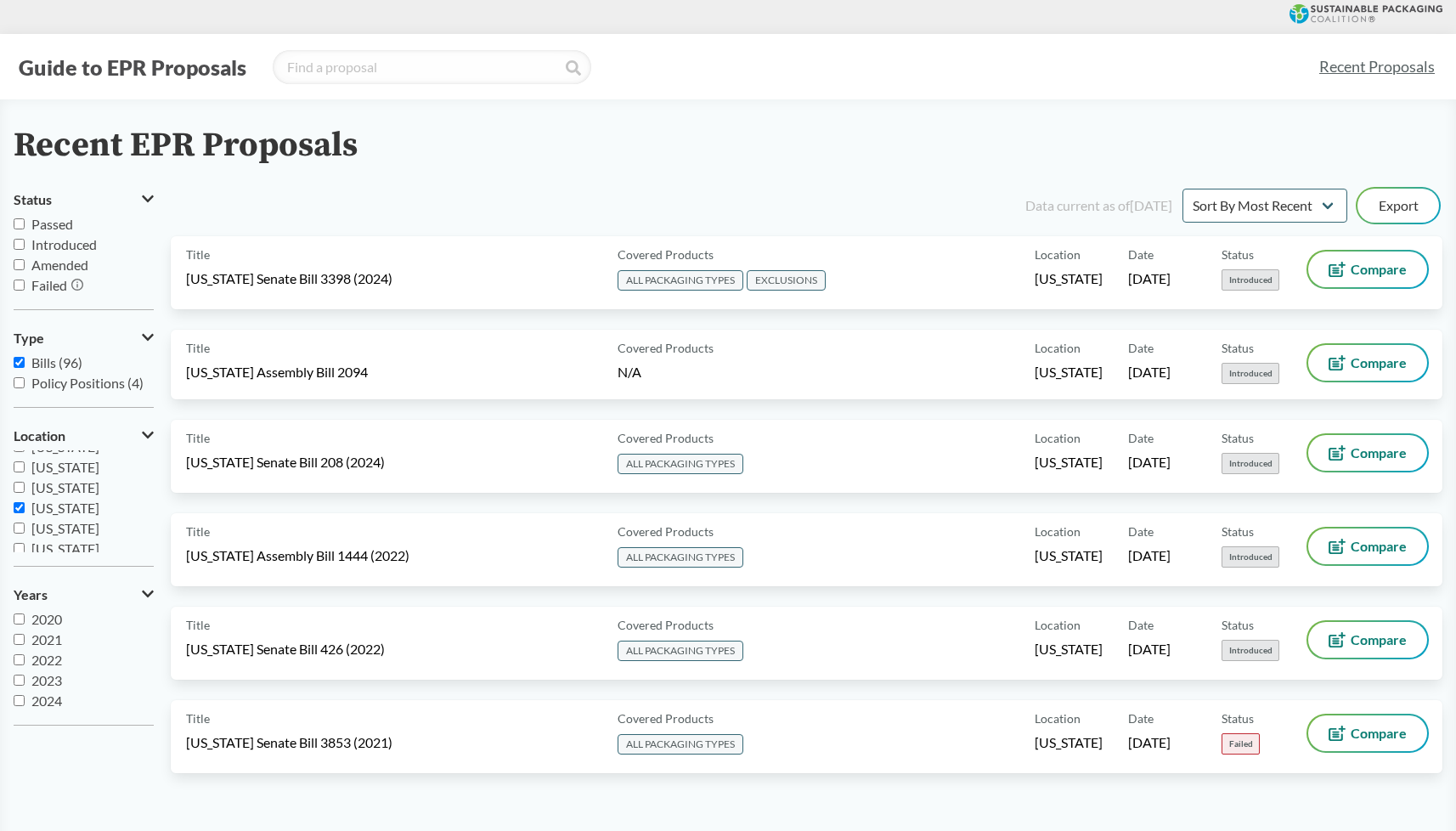
click at [15, 385] on input "Policy Positions (4)" at bounding box center [19, 382] width 11 height 11
checkbox input "true"
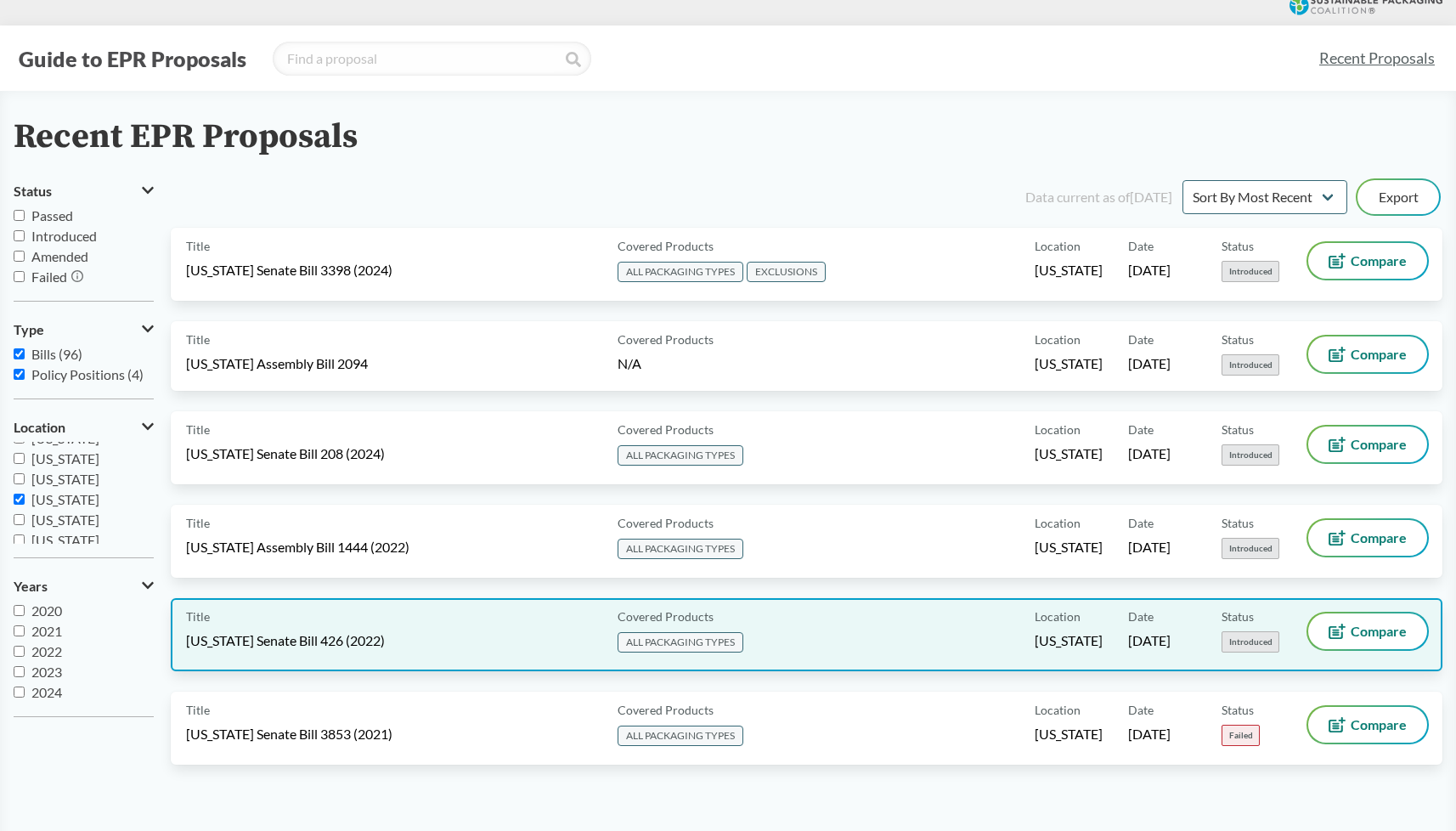
scroll to position [0, 0]
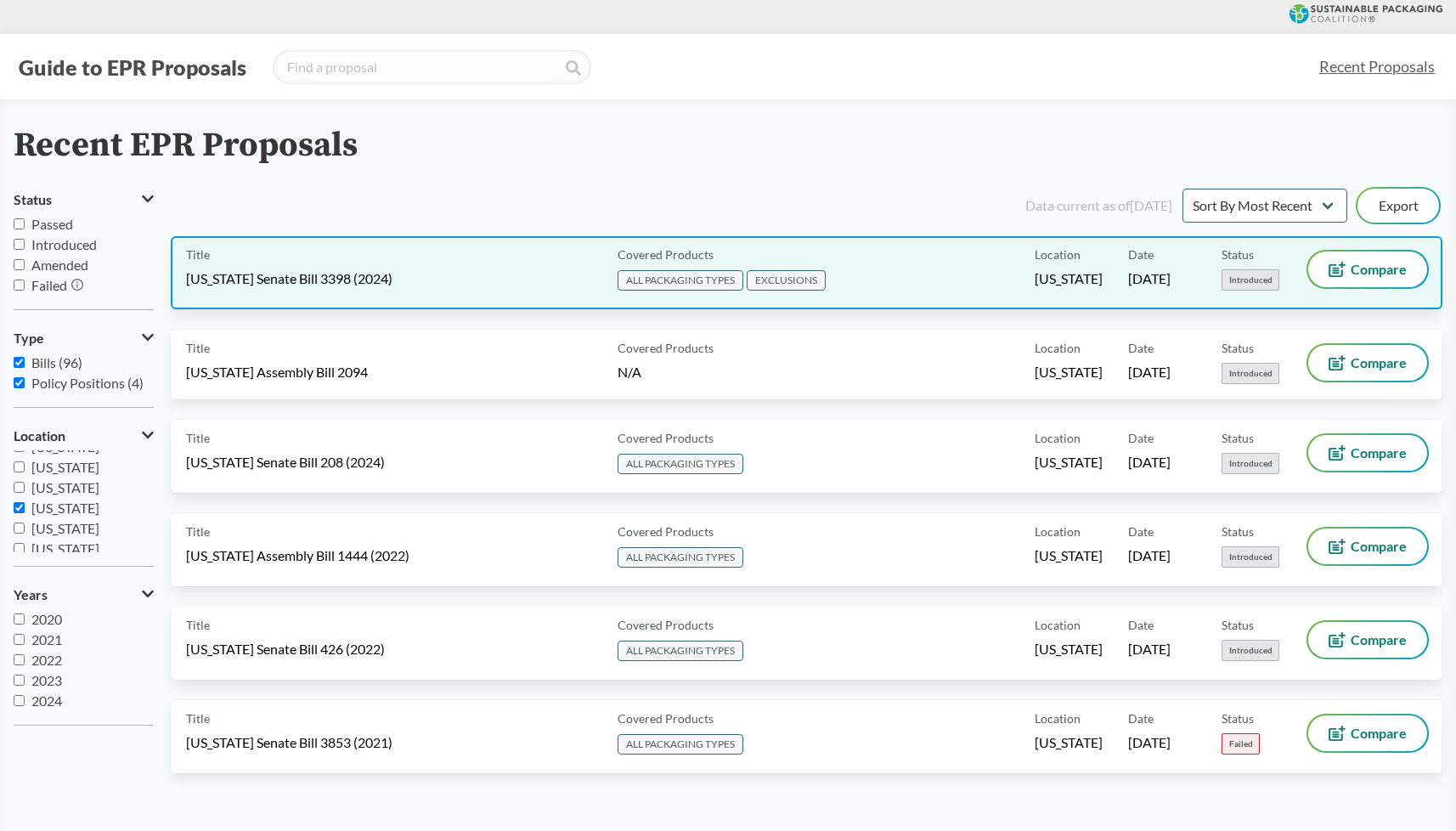
click at [473, 263] on div "Title [US_STATE] Senate Bill 3398 (2024)" at bounding box center [399, 272] width 425 height 43
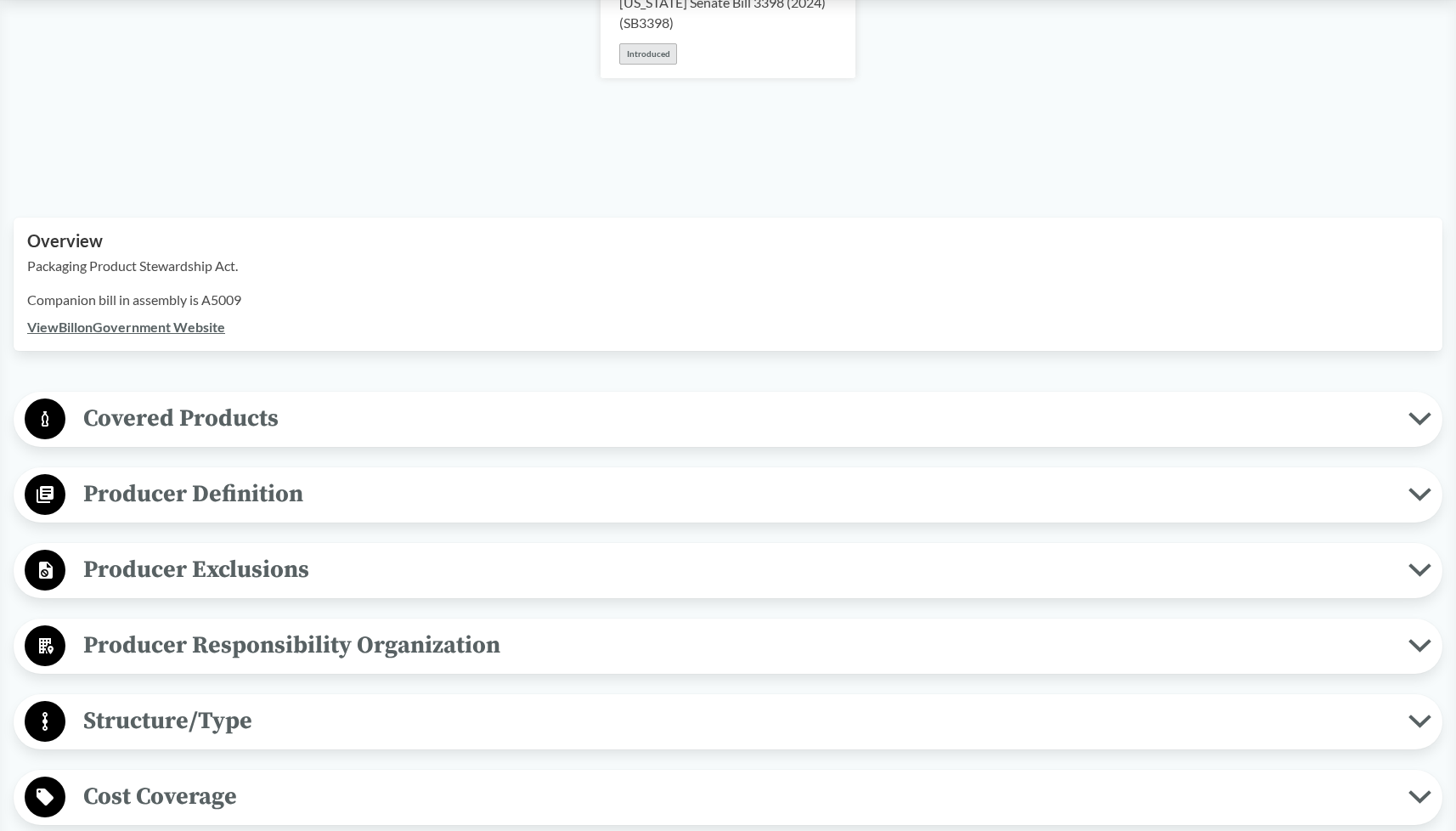
scroll to position [424, 0]
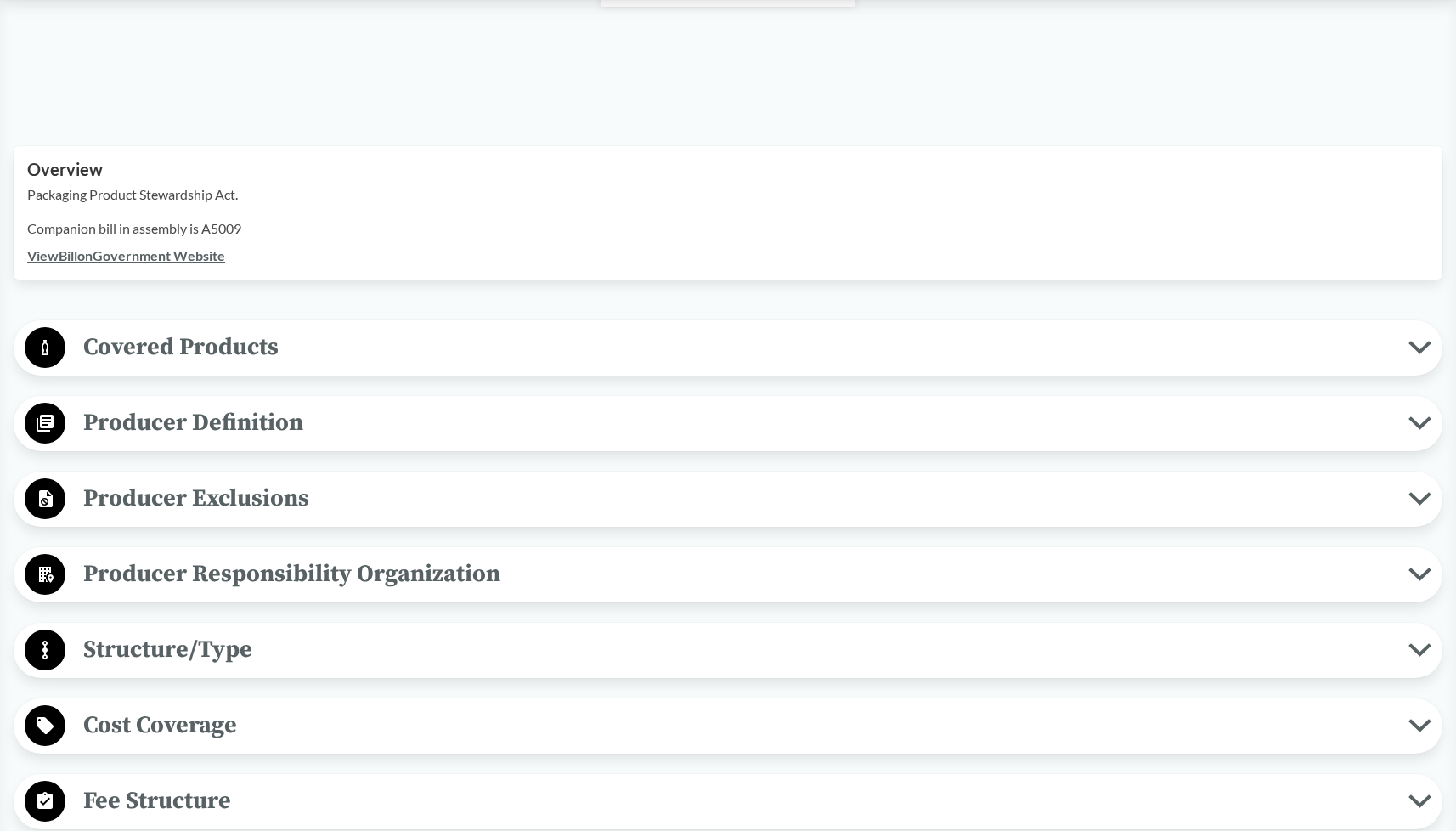
click at [352, 367] on button "Covered Products" at bounding box center [728, 348] width 1416 height 44
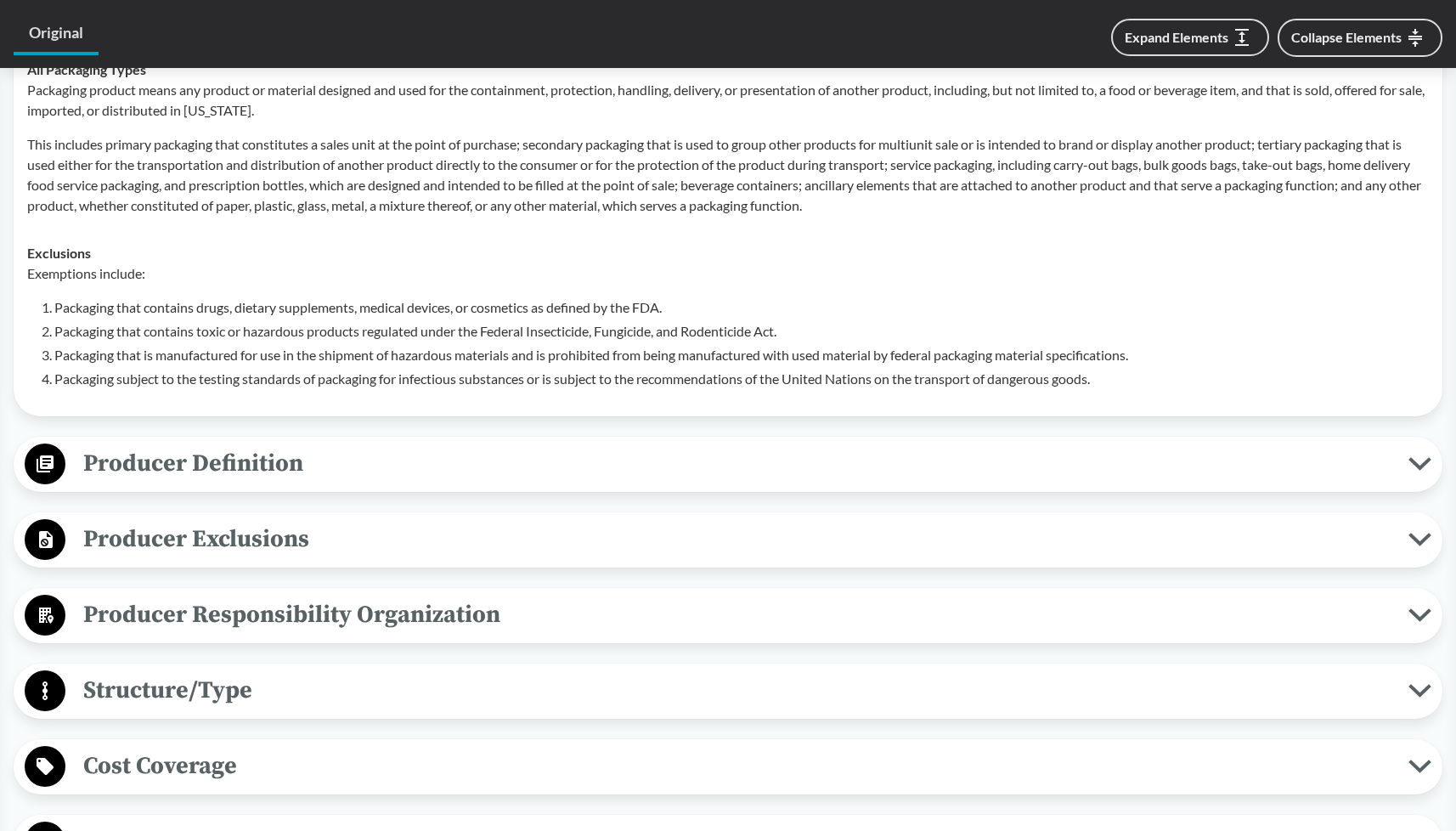
scroll to position [765, 0]
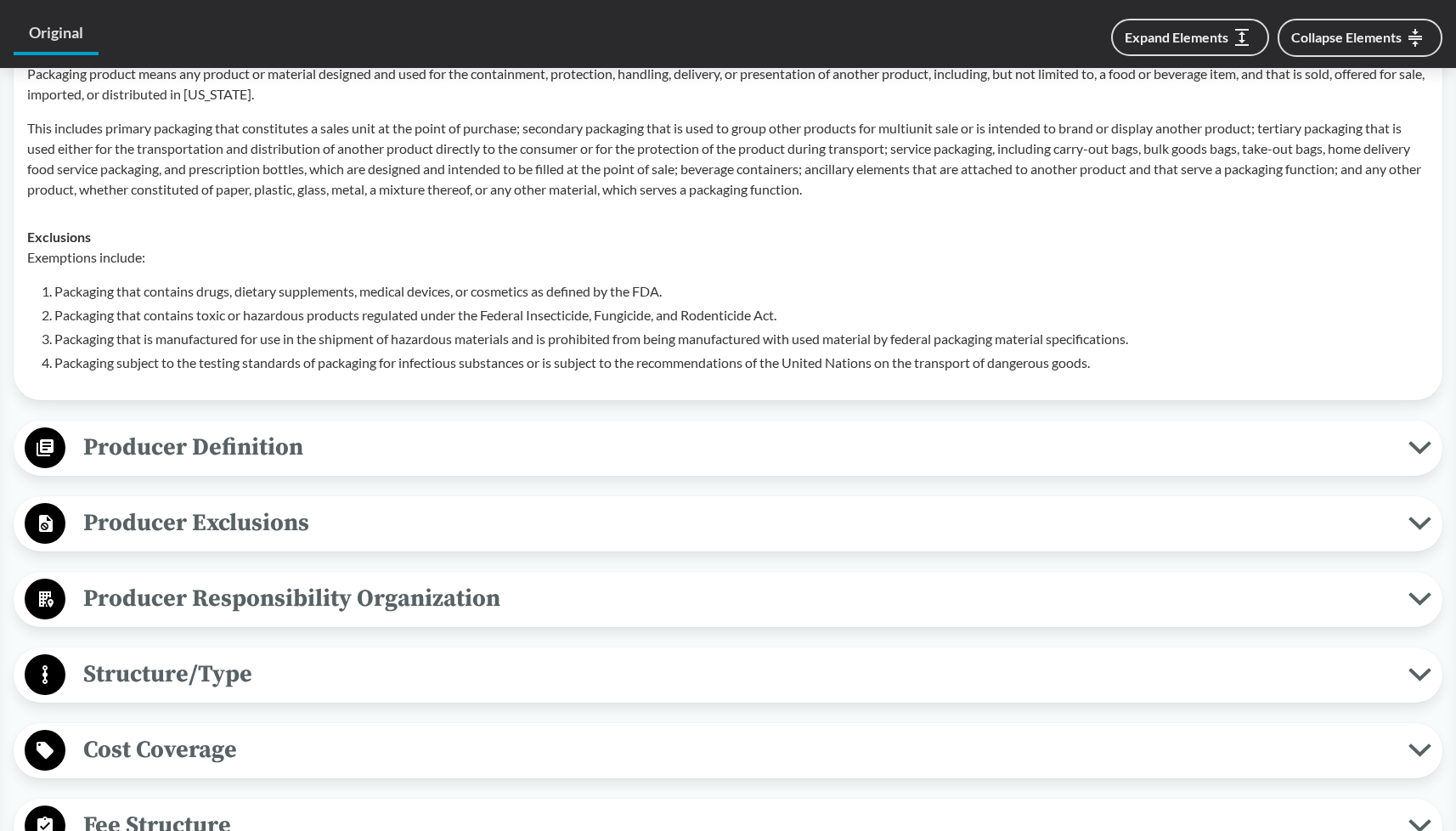
click at [218, 440] on span "Producer Definition" at bounding box center [737, 447] width 1343 height 39
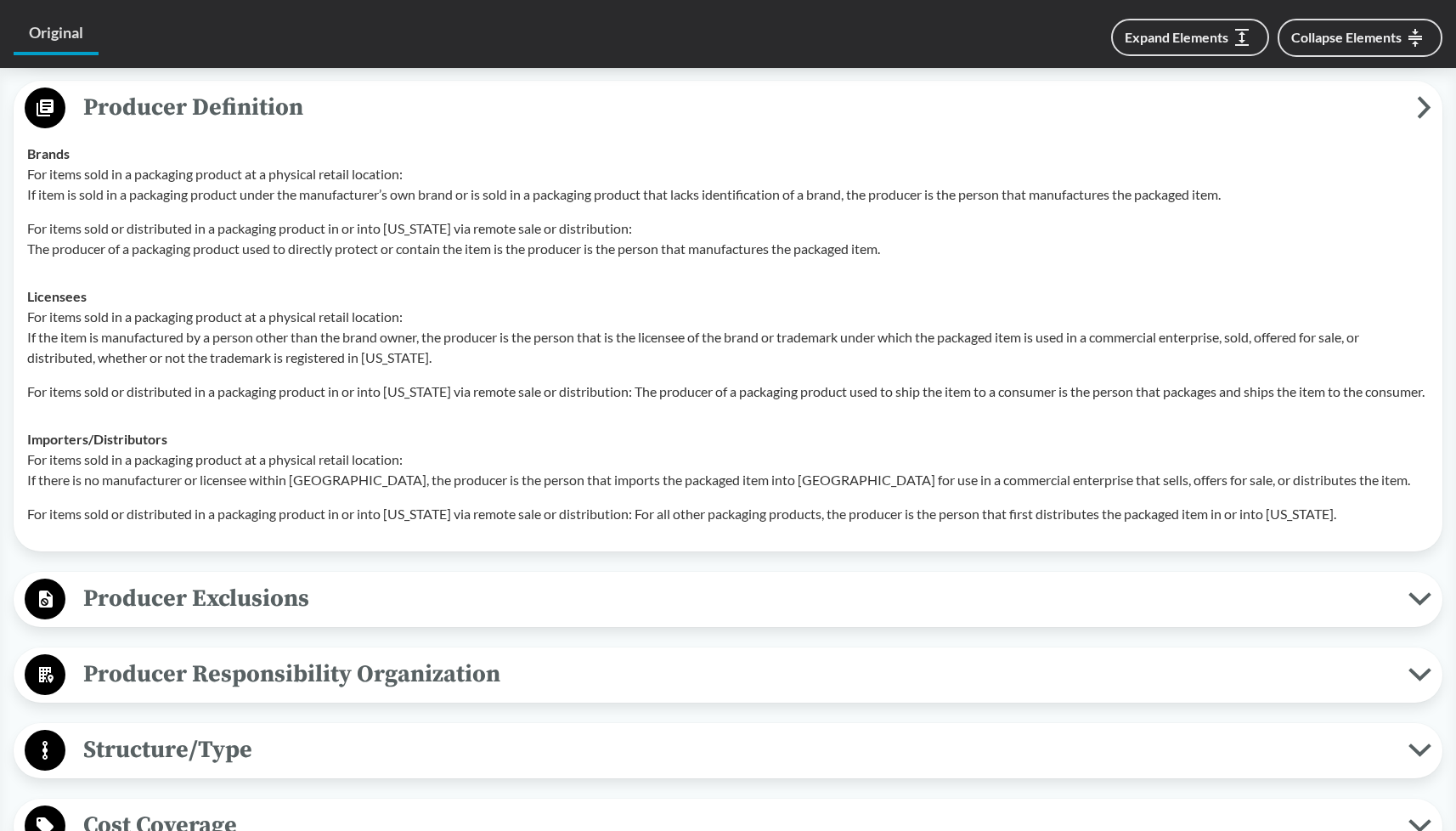
scroll to position [1189, 0]
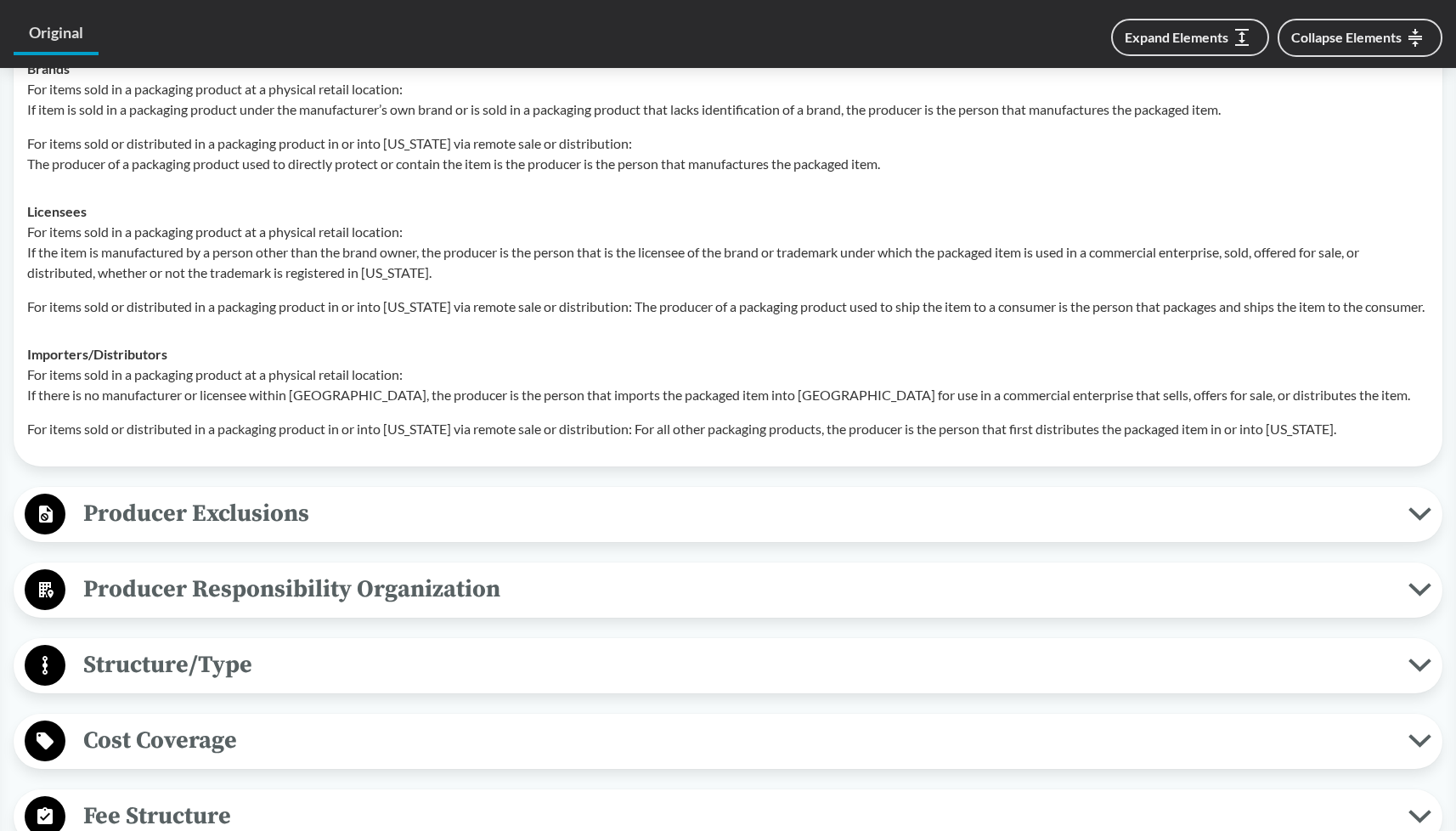
click at [241, 518] on span "Producer Exclusions" at bounding box center [737, 513] width 1343 height 39
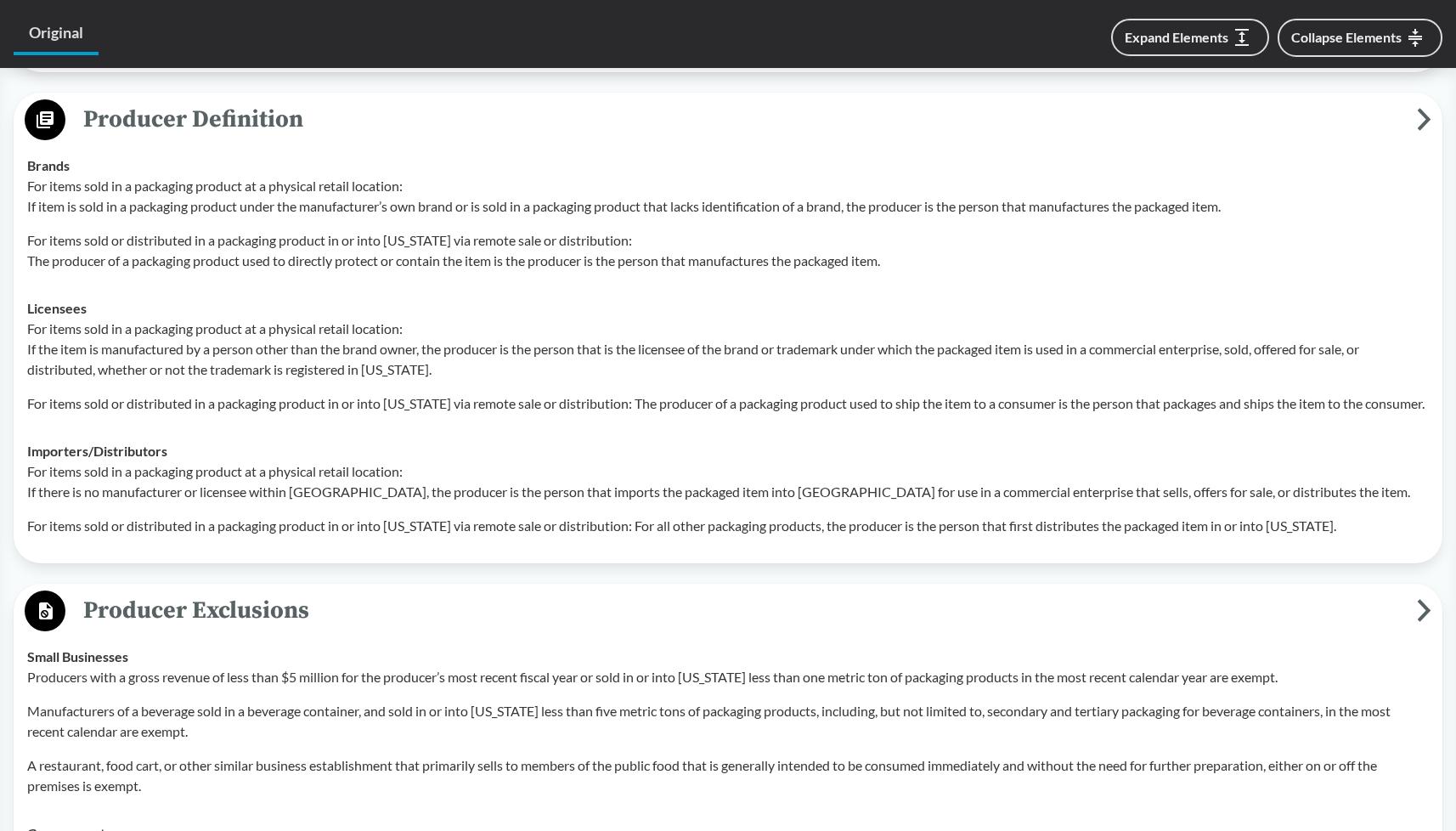
scroll to position [0, 0]
